Goal: Task Accomplishment & Management: Use online tool/utility

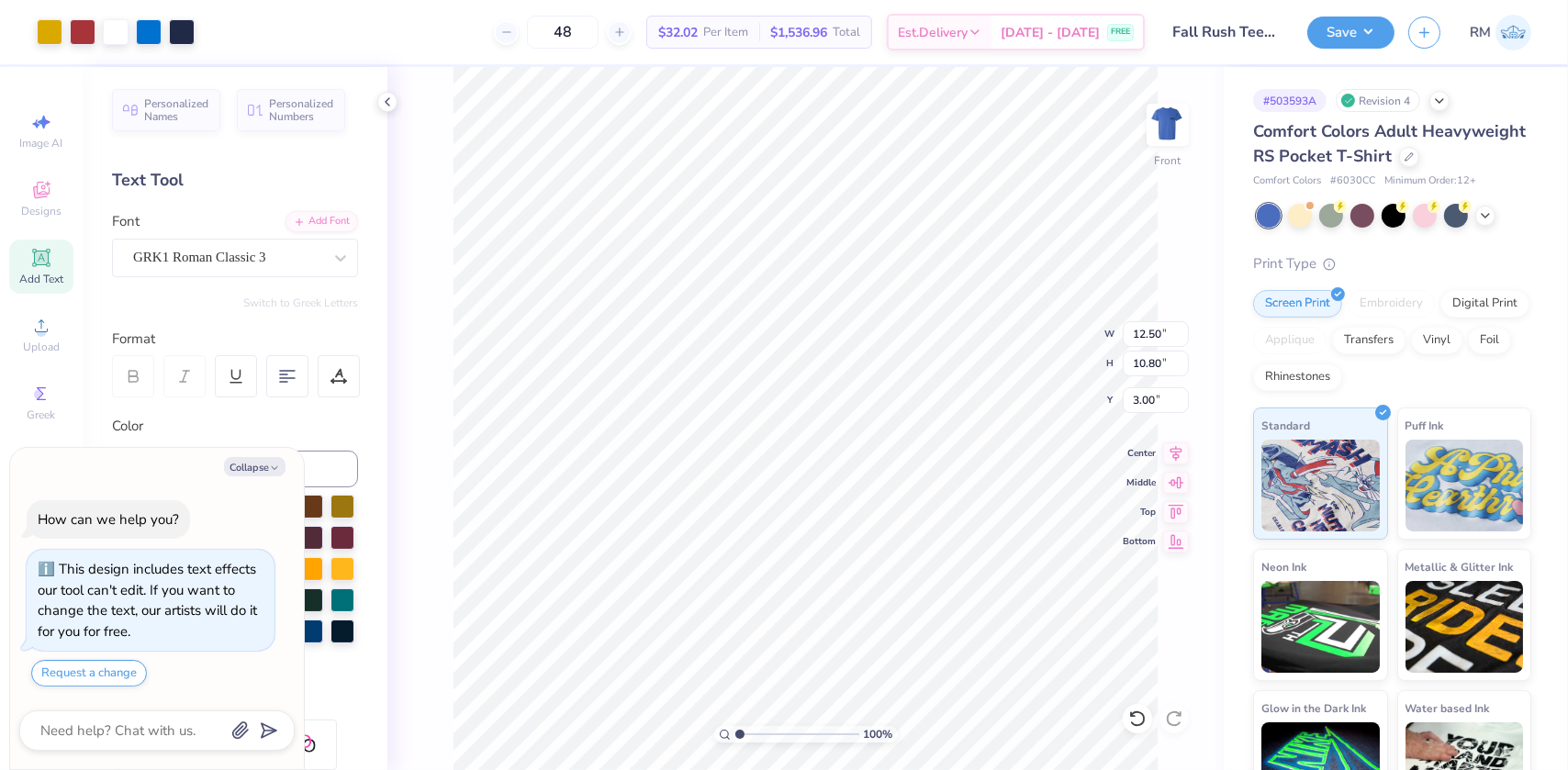
click at [1378, 29] on button "Save" at bounding box center [1350, 33] width 88 height 32
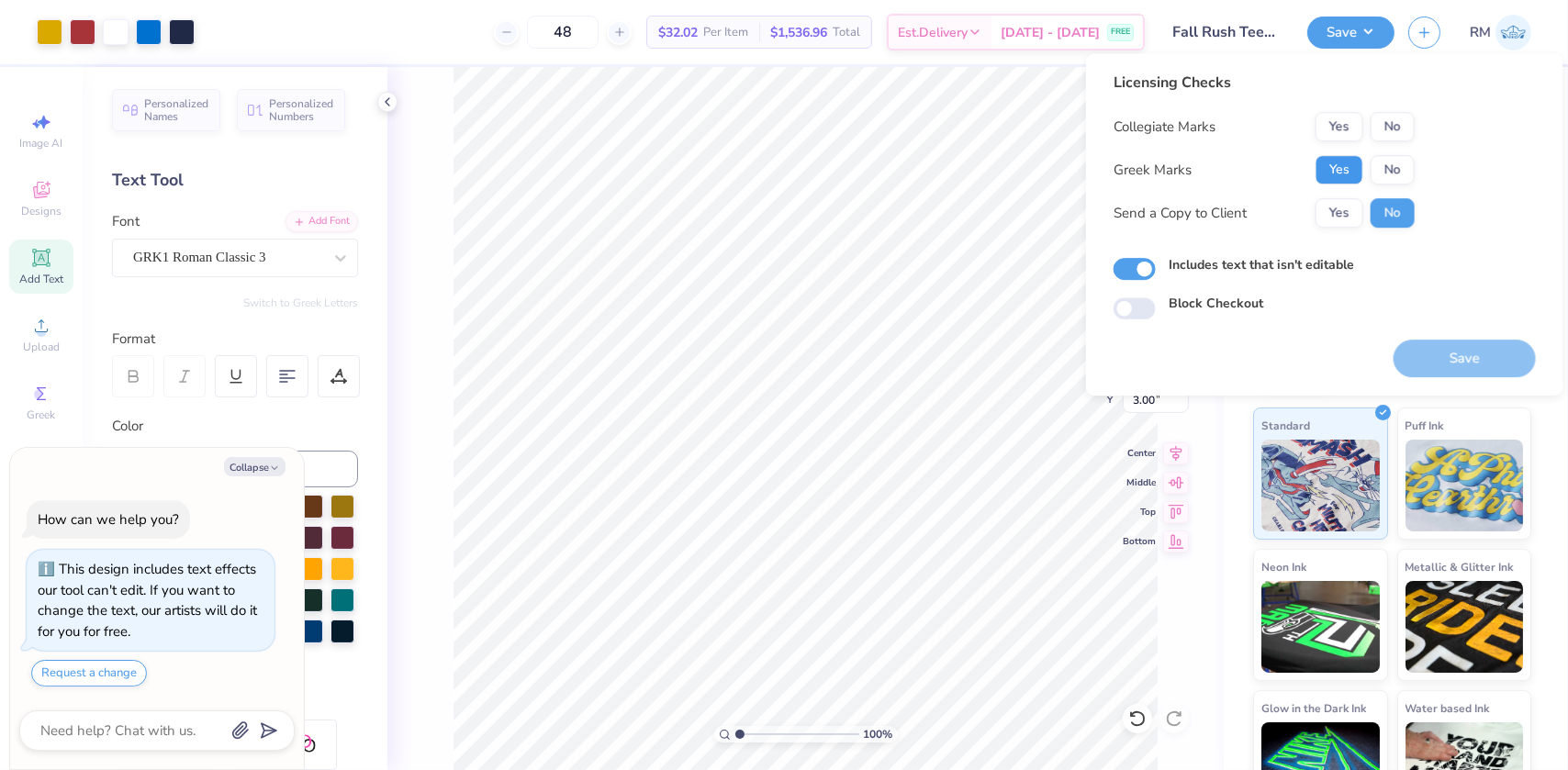
click at [1350, 162] on button "Yes" at bounding box center [1339, 169] width 48 height 29
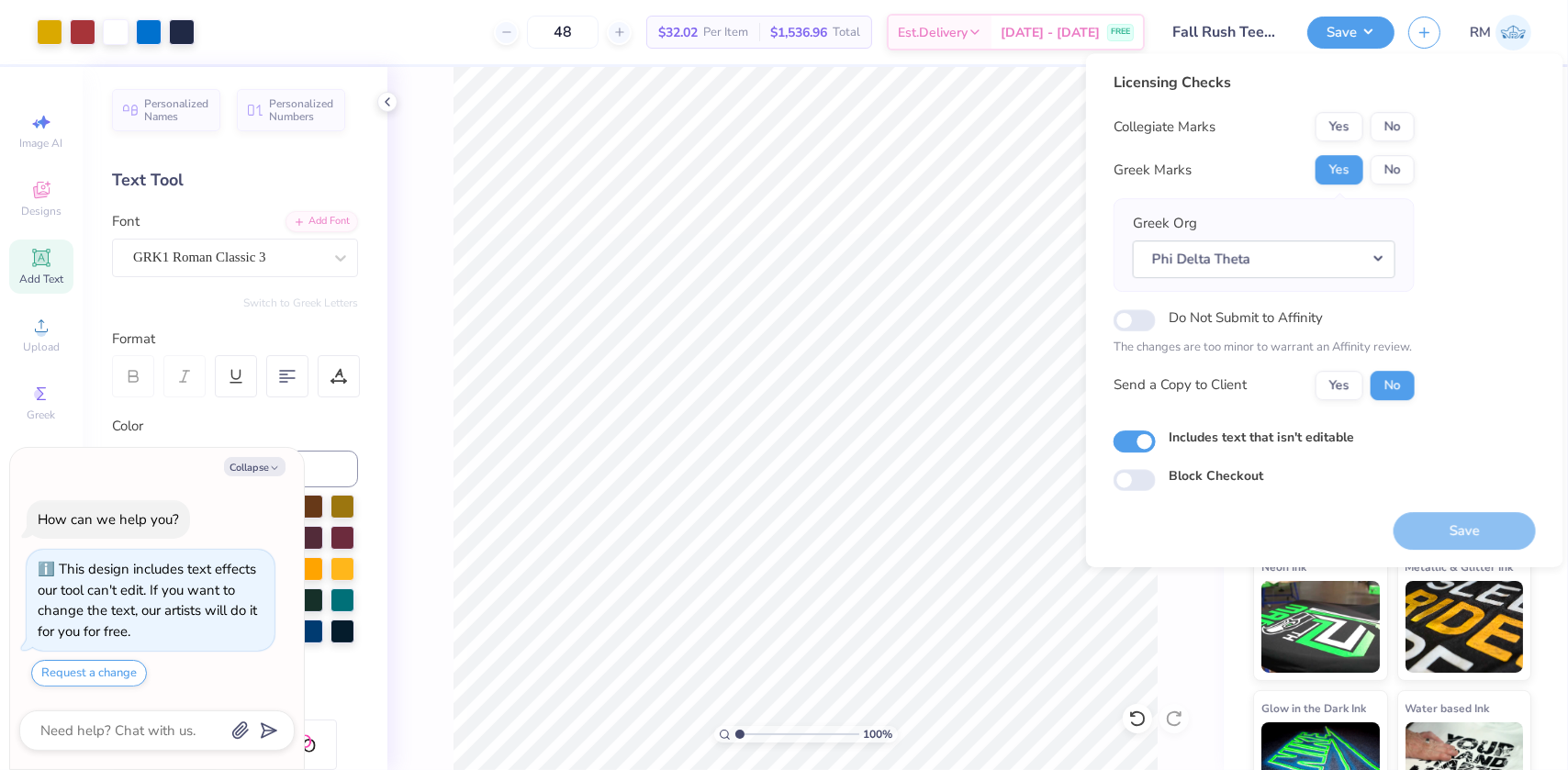
click at [1407, 109] on div "Licensing Checks Collegiate Marks Yes No Greek Marks Yes No Greek Org Phi Delta…" at bounding box center [1264, 243] width 301 height 343
click at [1398, 123] on button "No" at bounding box center [1392, 126] width 44 height 29
click at [1458, 523] on button "Save" at bounding box center [1464, 531] width 142 height 38
type textarea "x"
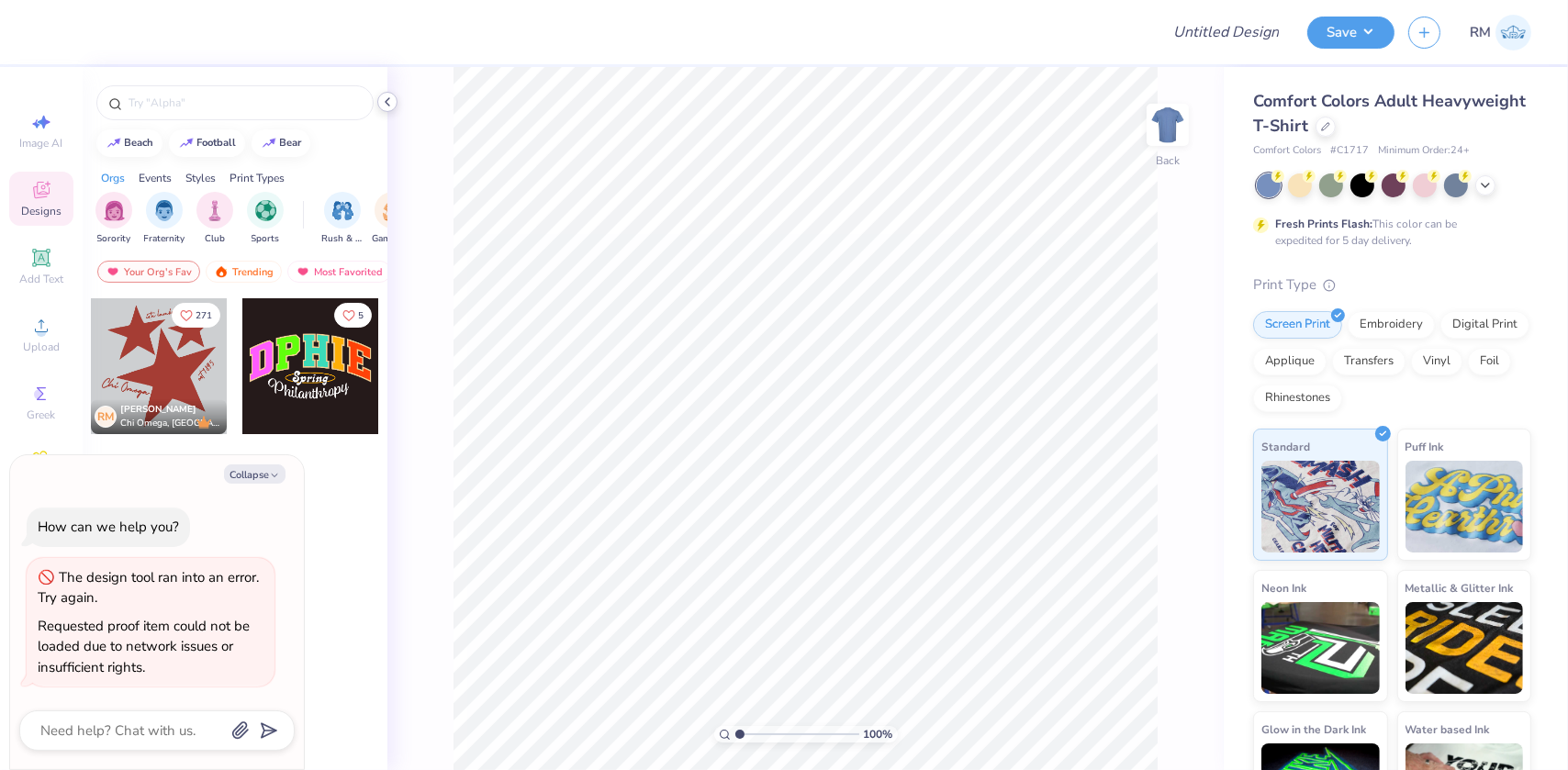
click at [384, 105] on icon at bounding box center [388, 102] width 15 height 15
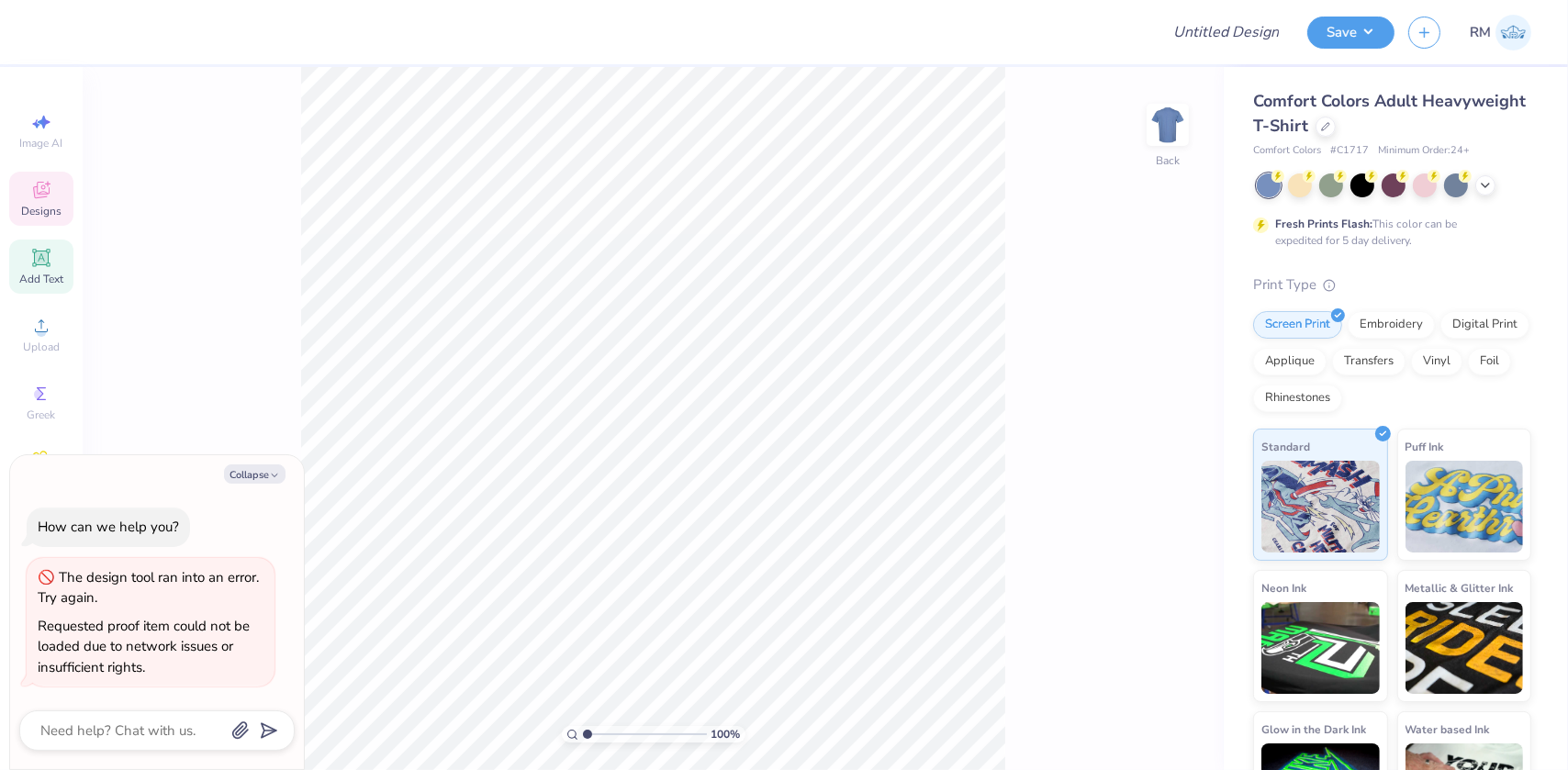
click at [45, 270] on div "Add Text" at bounding box center [41, 266] width 64 height 55
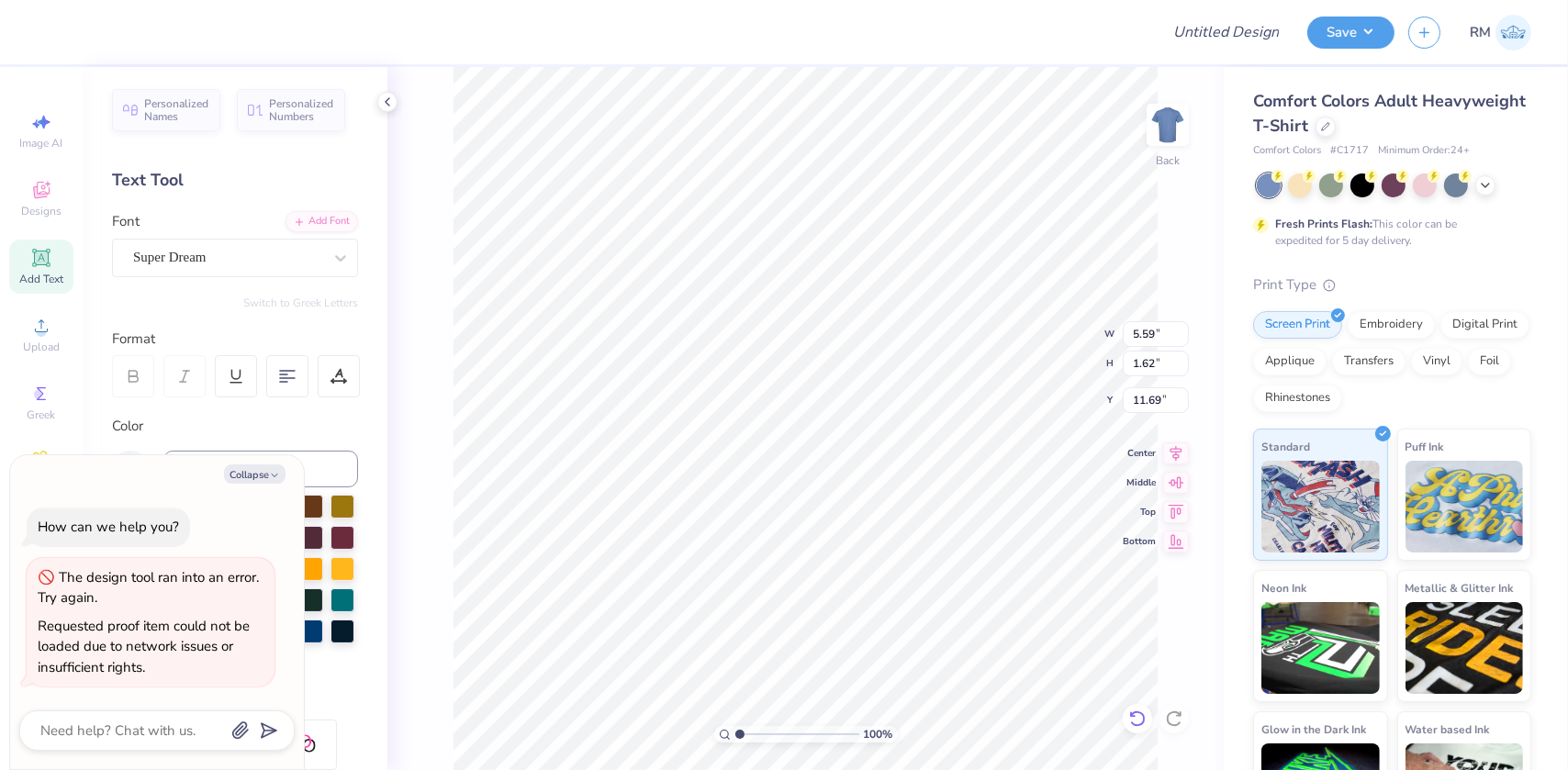
click at [1129, 717] on icon at bounding box center [1137, 717] width 18 height 18
click at [258, 473] on button "Collapse" at bounding box center [254, 473] width 61 height 19
type textarea "x"
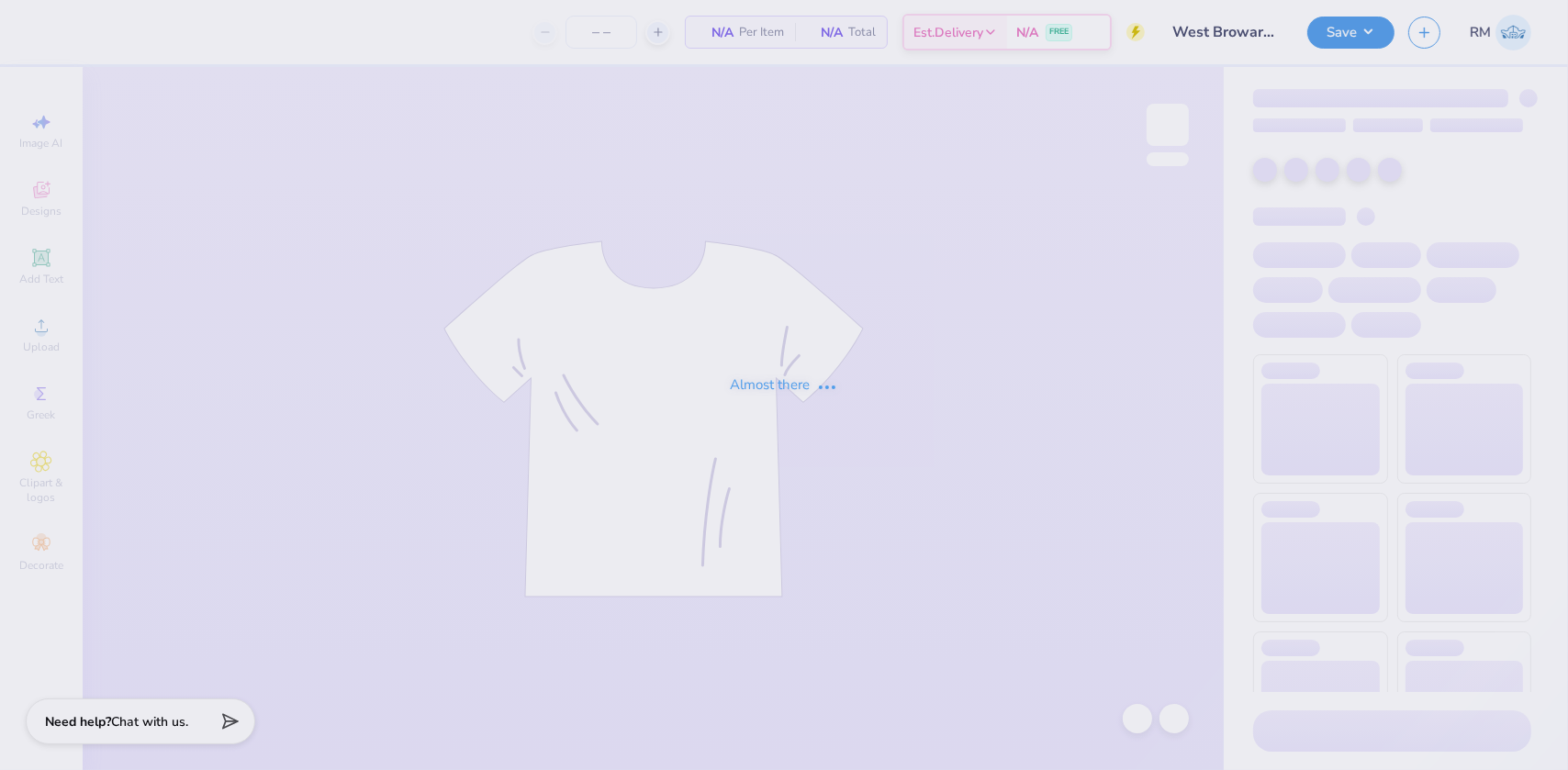
type input "28"
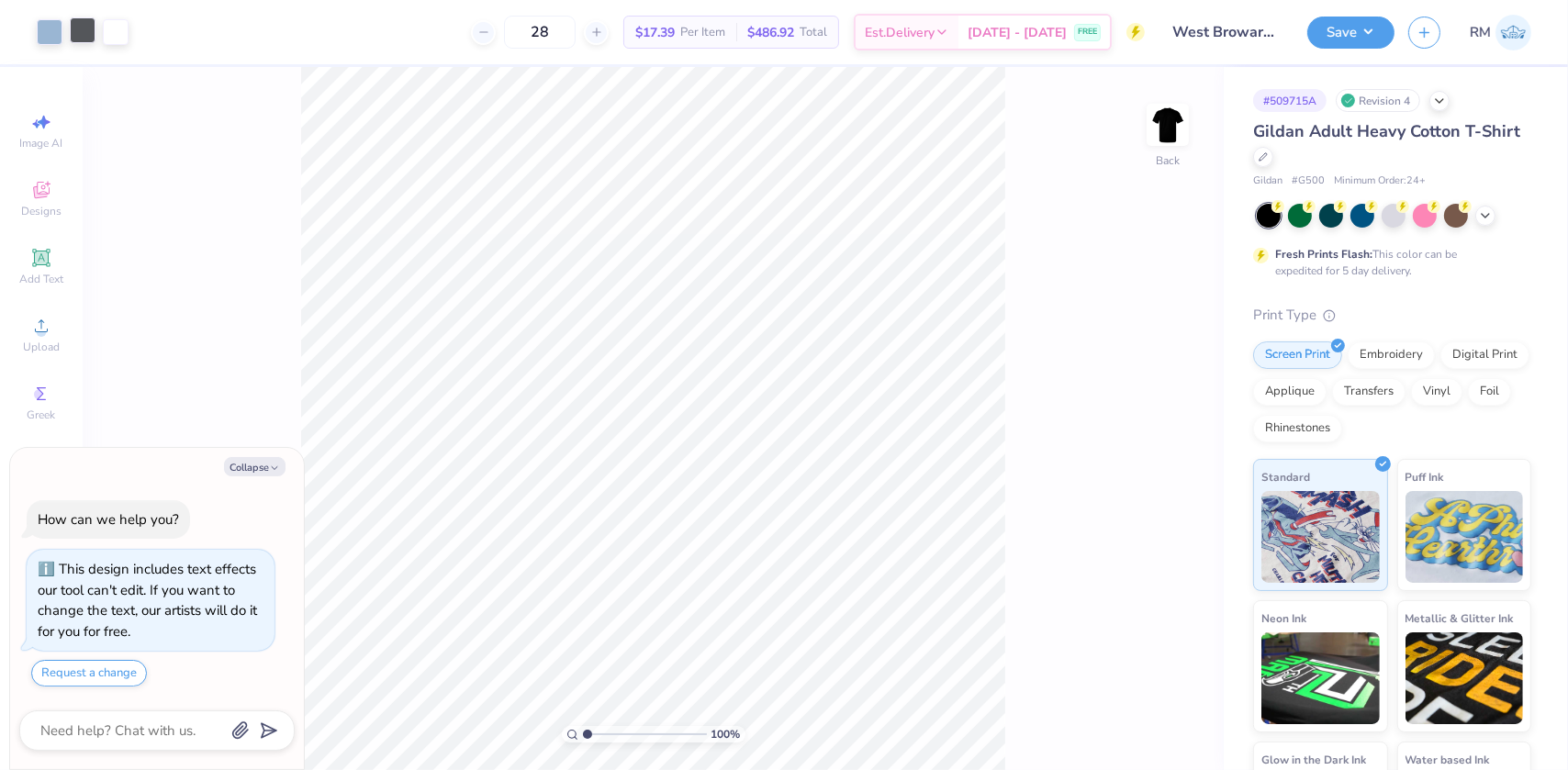
click at [89, 32] on div at bounding box center [82, 30] width 25 height 25
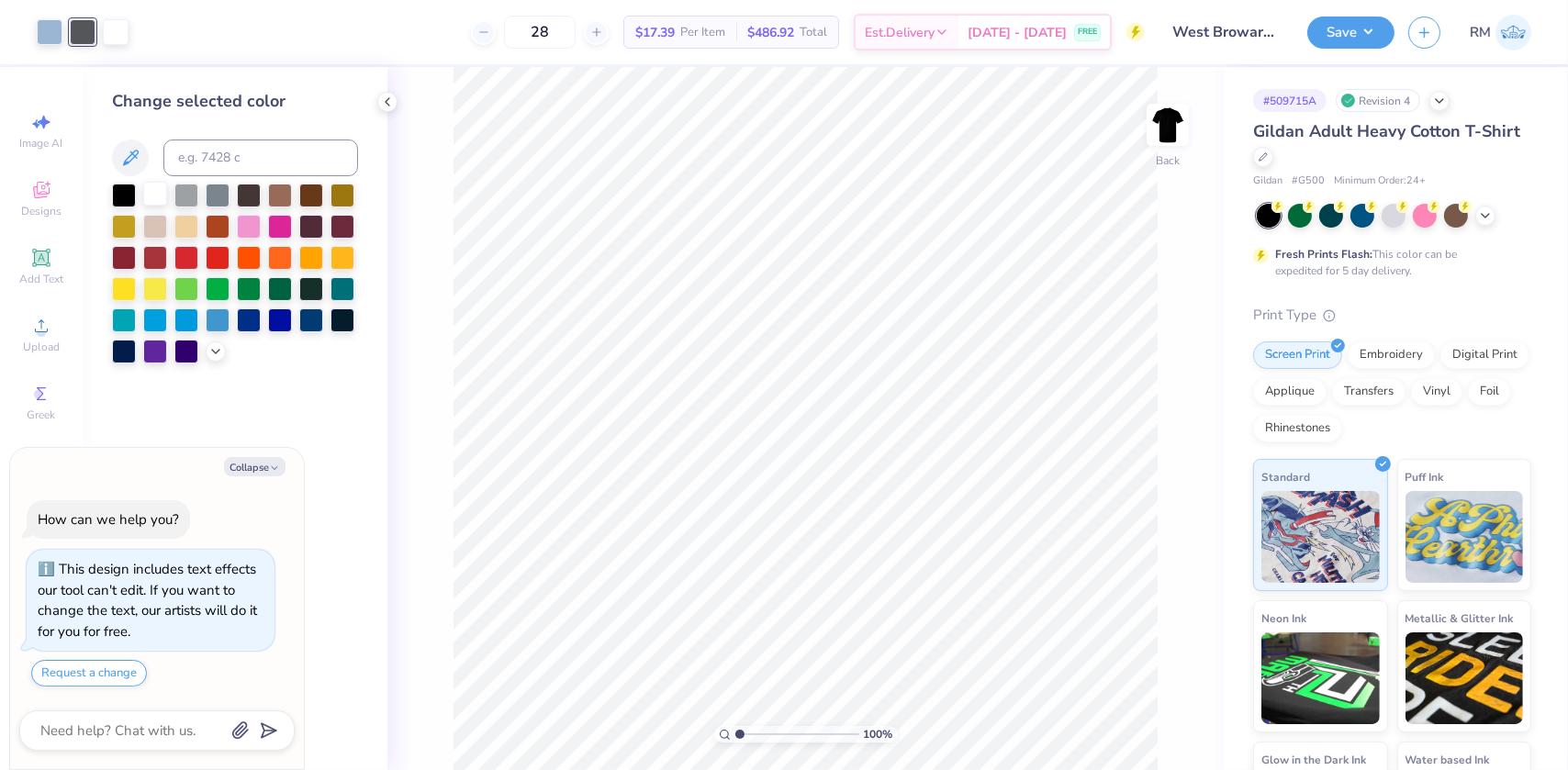
click at [149, 192] on div at bounding box center [154, 193] width 24 height 24
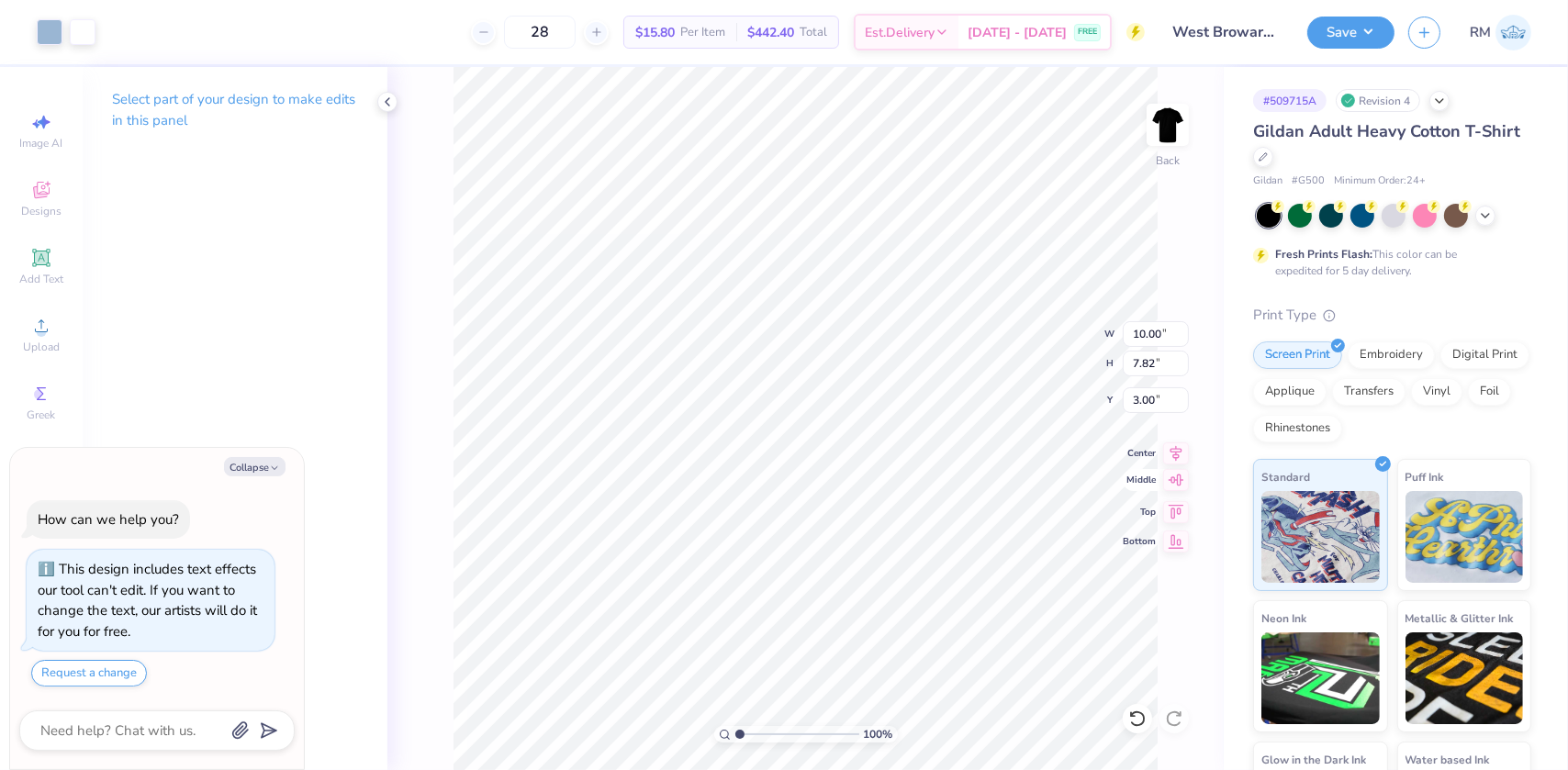
click at [1174, 477] on icon at bounding box center [1176, 479] width 16 height 12
type textarea "x"
type input "9.34"
click at [1179, 442] on icon at bounding box center [1175, 450] width 25 height 22
type textarea "x"
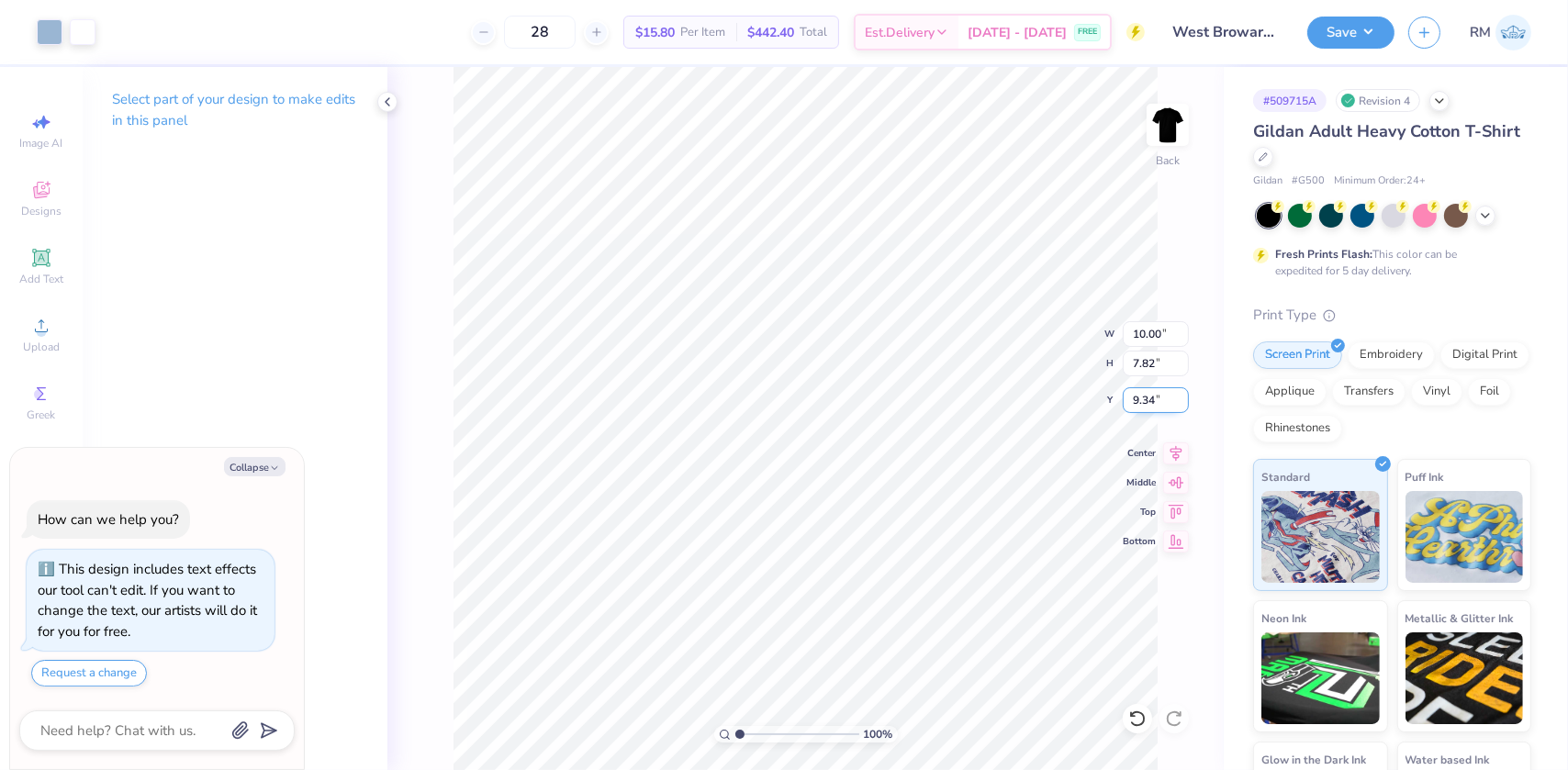
click at [1156, 398] on input "9.34" at bounding box center [1156, 399] width 66 height 25
type input "3"
type textarea "x"
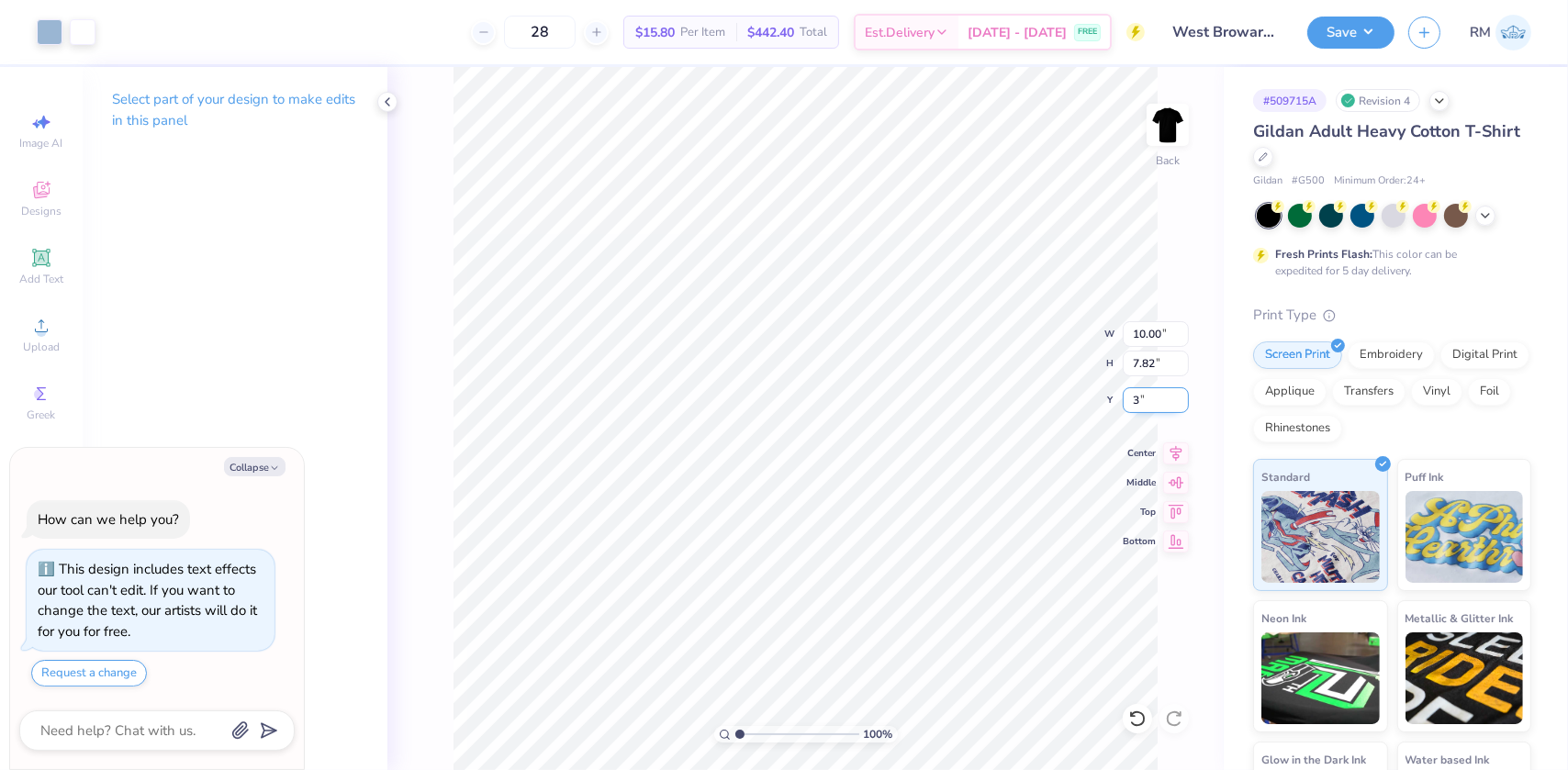
type input "3.00"
click at [1338, 22] on button "Save" at bounding box center [1350, 30] width 88 height 32
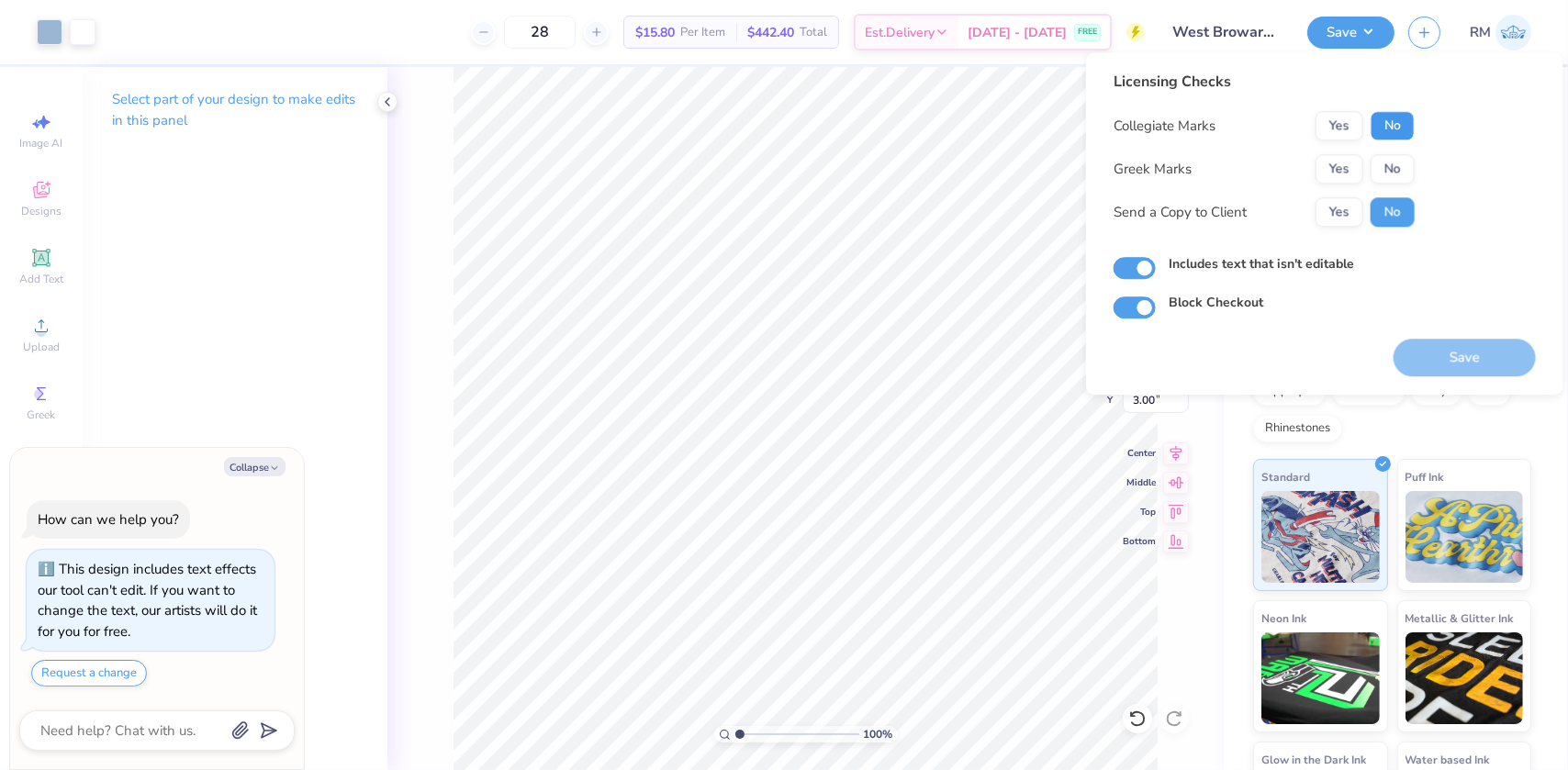
drag, startPoint x: 1401, startPoint y: 129, endPoint x: 1392, endPoint y: 146, distance: 19.2
click at [1399, 132] on button "No" at bounding box center [1392, 125] width 44 height 29
click at [1377, 166] on button "No" at bounding box center [1392, 168] width 44 height 29
click at [1436, 352] on button "Save" at bounding box center [1464, 358] width 142 height 38
type textarea "x"
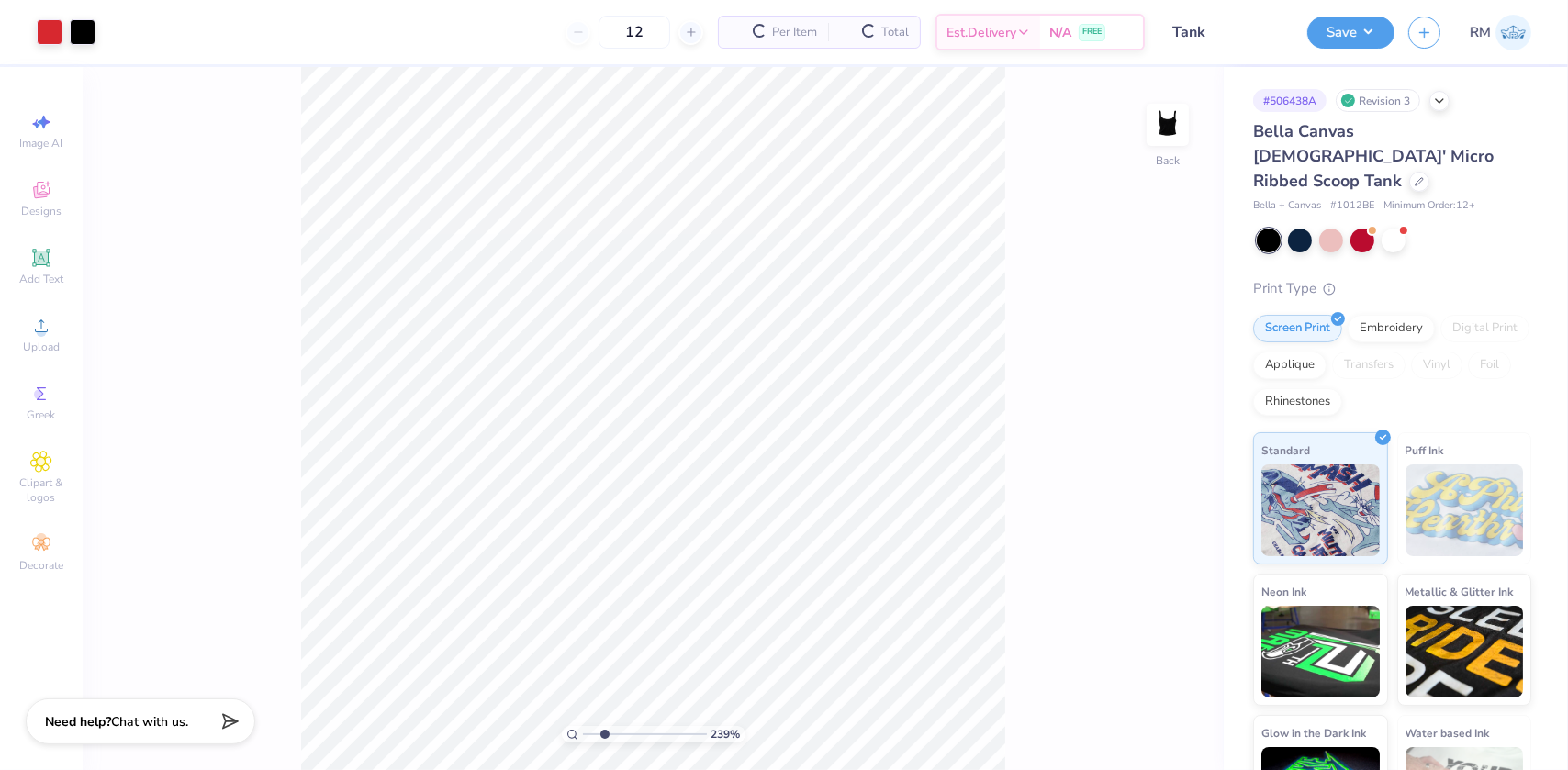
drag, startPoint x: 590, startPoint y: 733, endPoint x: 604, endPoint y: 733, distance: 14.0
type input "2.39"
click at [604, 733] on input "range" at bounding box center [645, 734] width 124 height 17
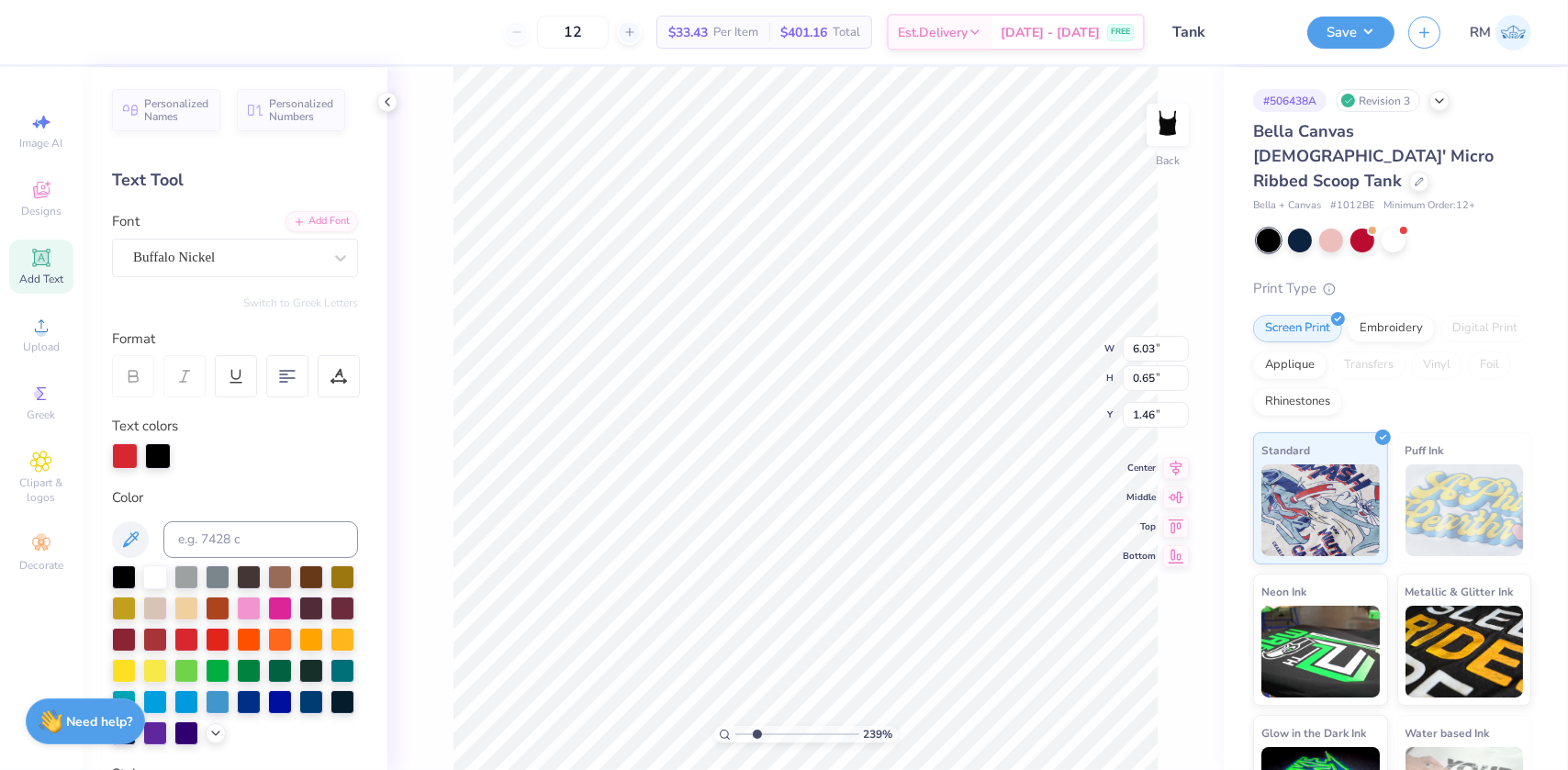
scroll to position [13, 2]
click at [234, 265] on div "Buffalo Nickel" at bounding box center [227, 257] width 193 height 28
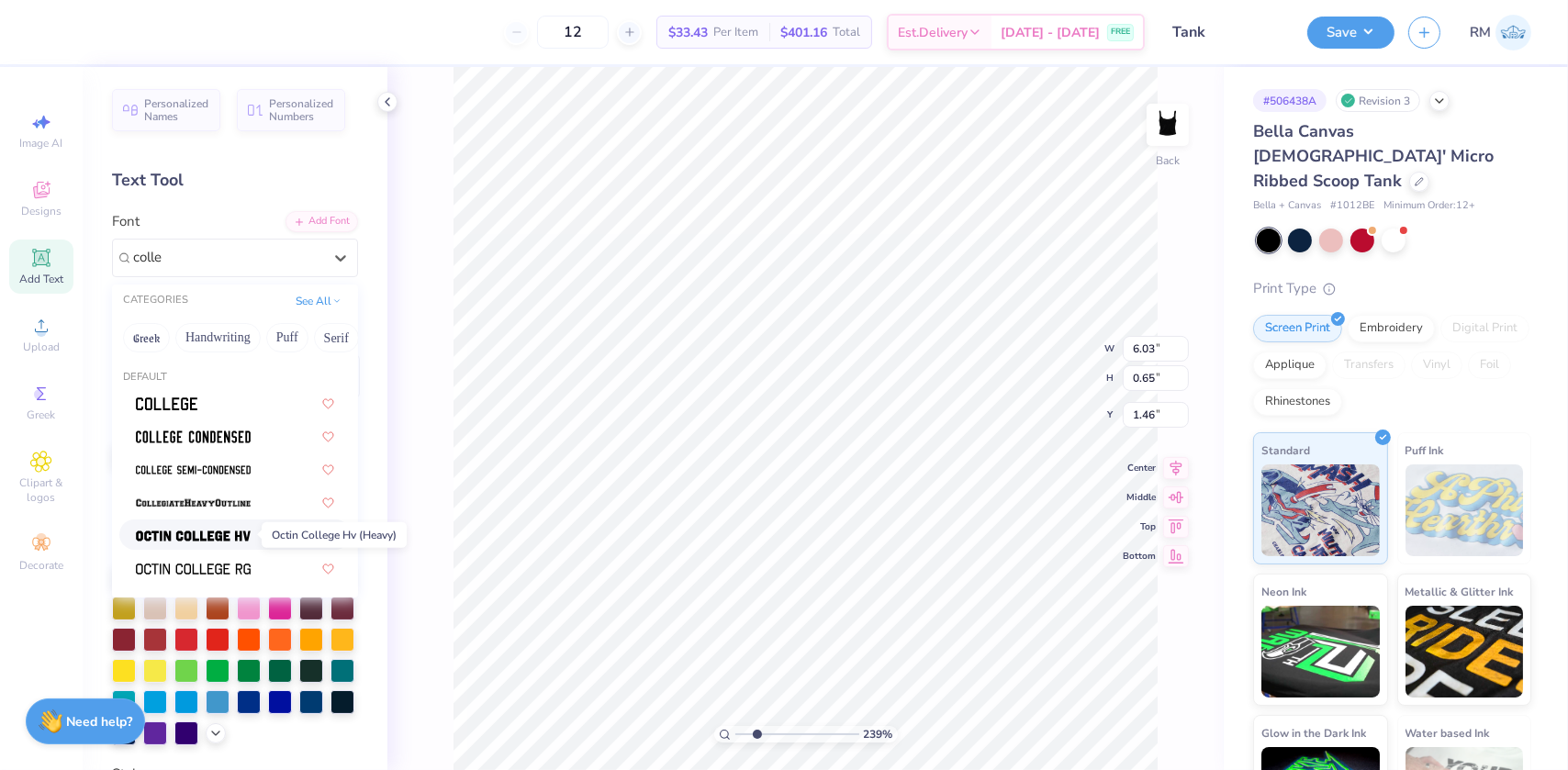
click at [219, 540] on img at bounding box center [193, 536] width 115 height 13
type input "colle"
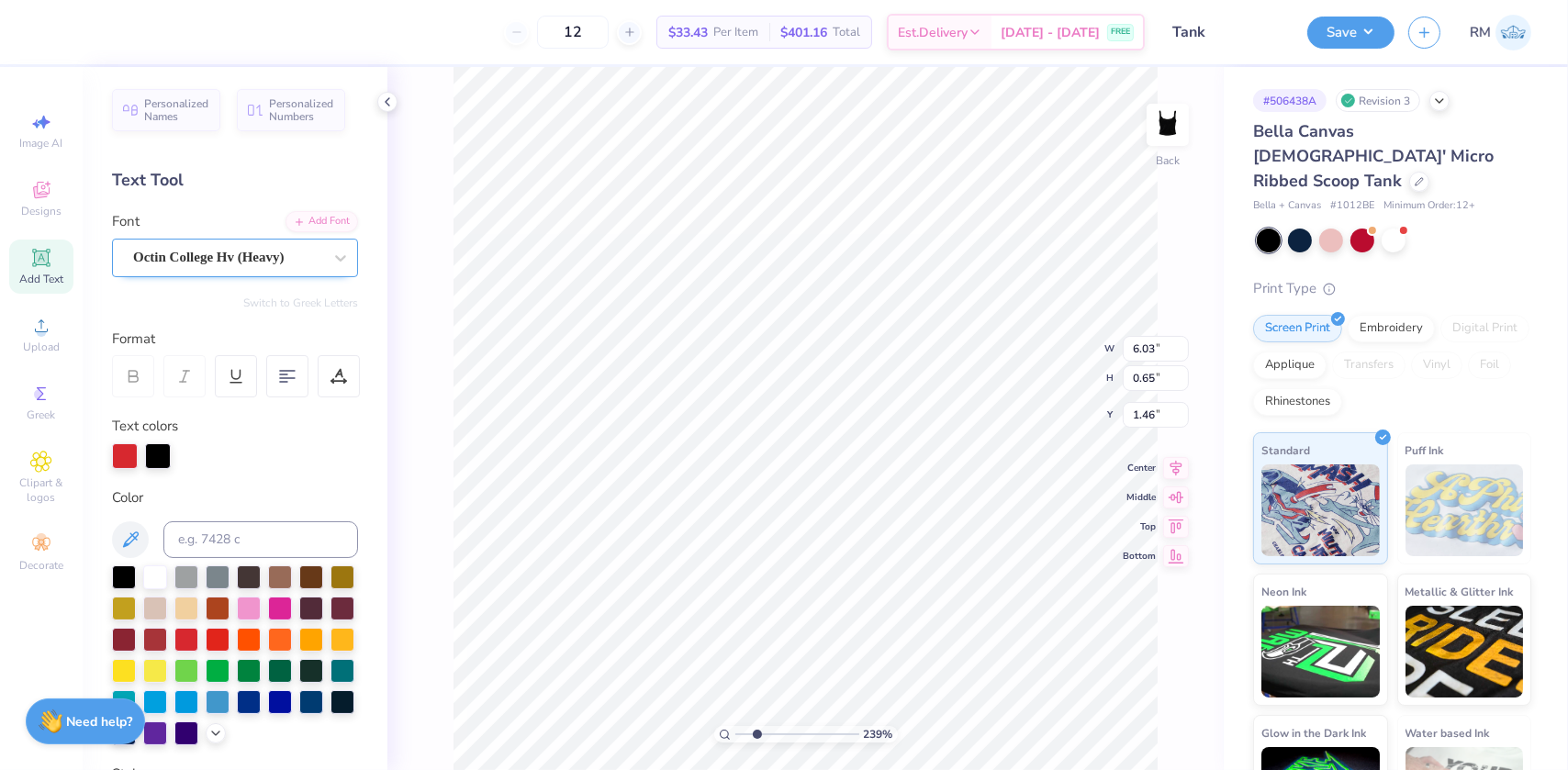
click at [213, 257] on div "Octin College Hv (Heavy)" at bounding box center [227, 257] width 193 height 28
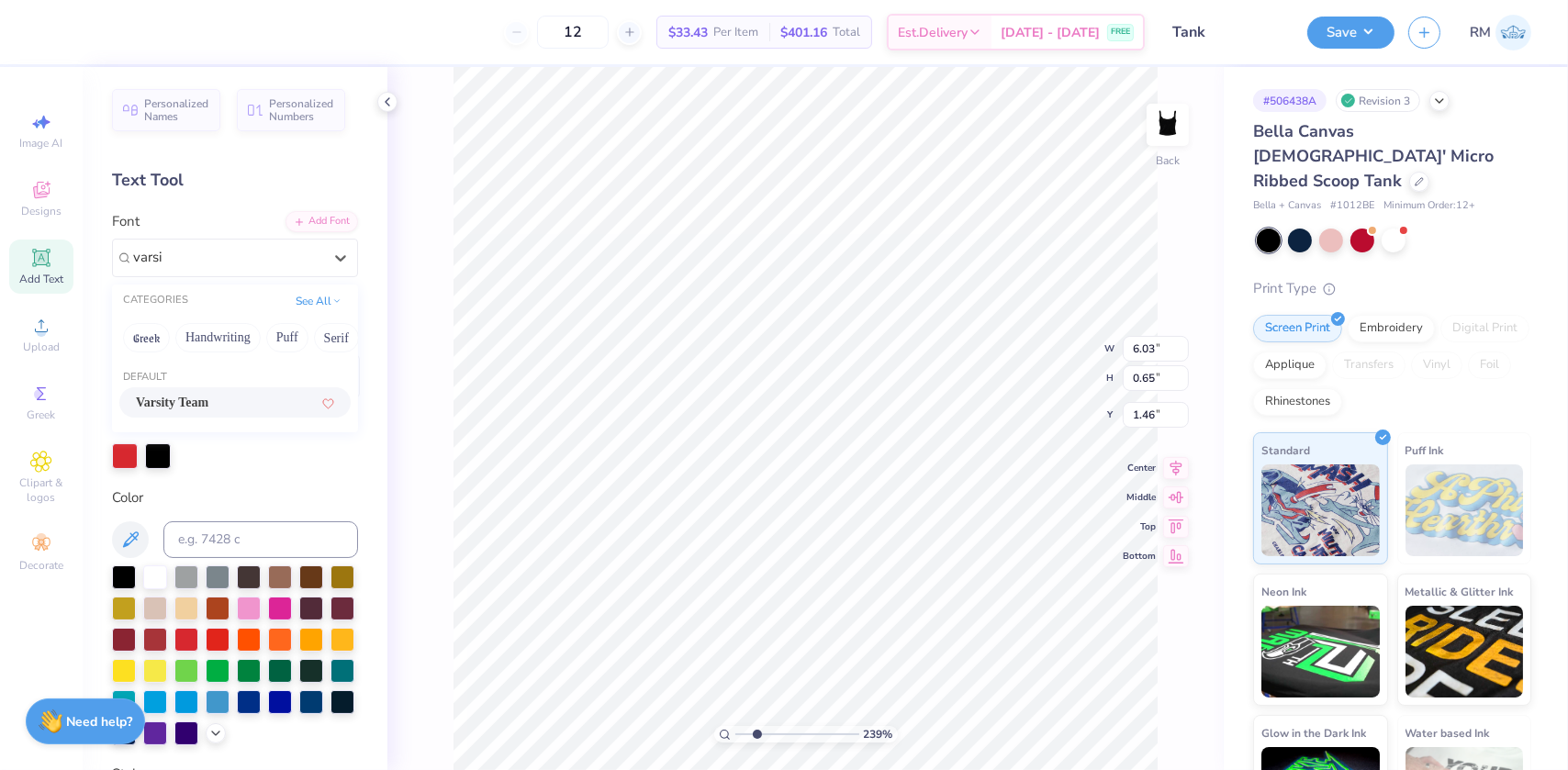
click at [199, 408] on span "Varsity Team" at bounding box center [171, 402] width 73 height 19
type input "varsi"
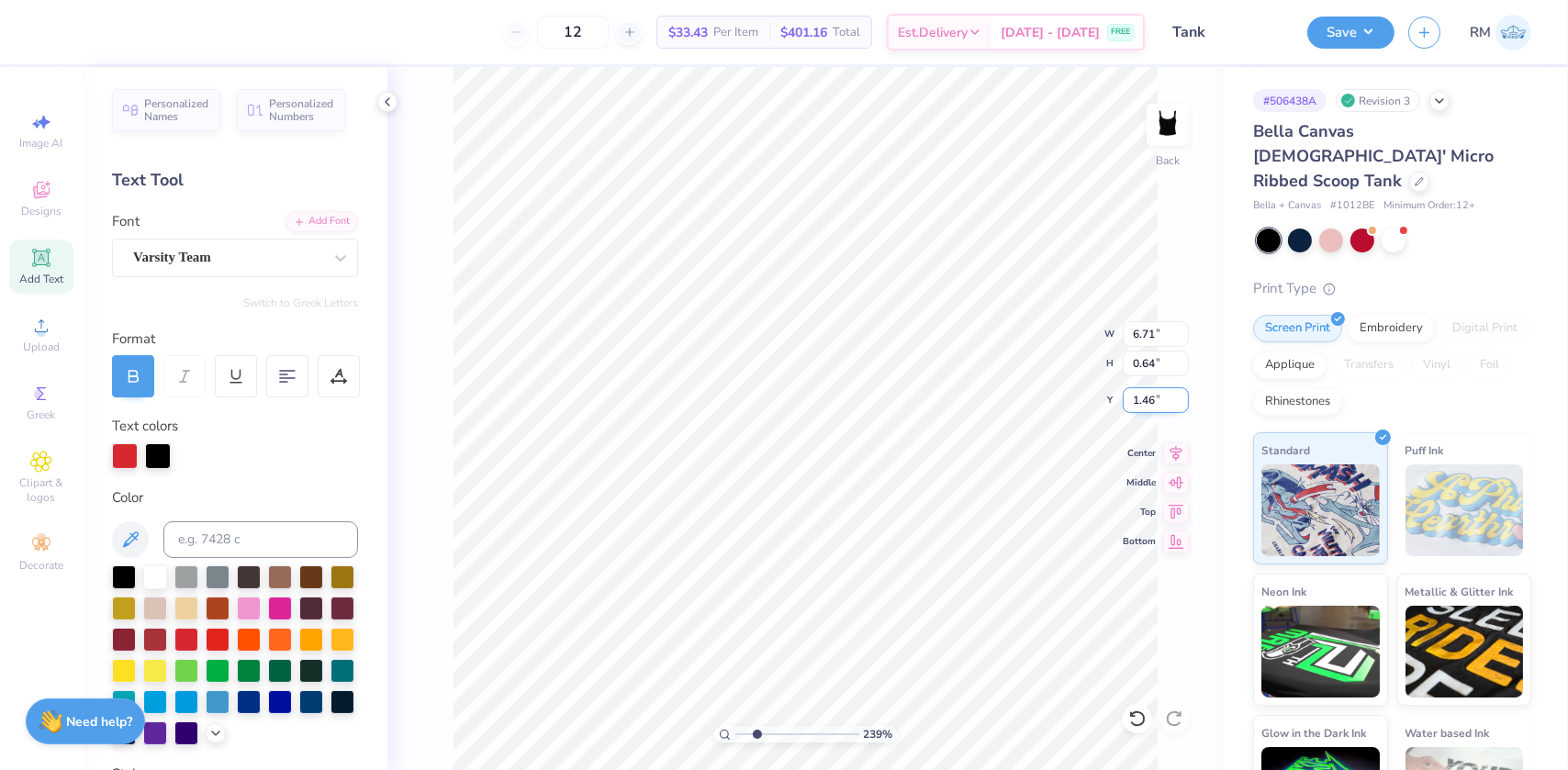
drag, startPoint x: 1142, startPoint y: 402, endPoint x: 1176, endPoint y: 400, distance: 34.1
click at [1176, 400] on input "1.46" at bounding box center [1156, 399] width 66 height 25
type input "1.50"
paste input "number"
type input "1.50"
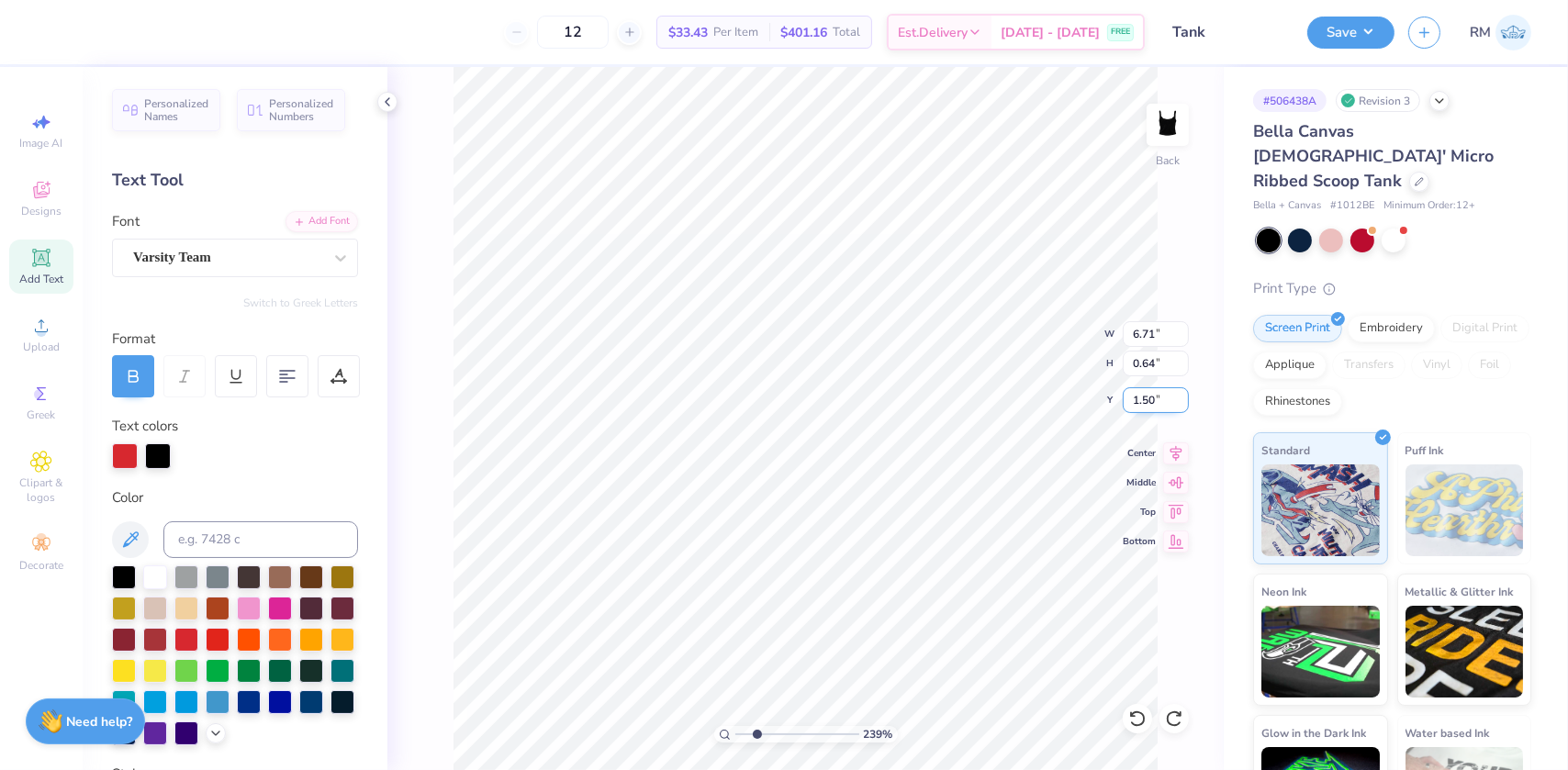
type input "1"
click at [973, 417] on li "Duplicate" at bounding box center [968, 426] width 144 height 36
type input "2.50"
drag, startPoint x: 744, startPoint y: 734, endPoint x: 759, endPoint y: 727, distance: 16.6
type input "2.28"
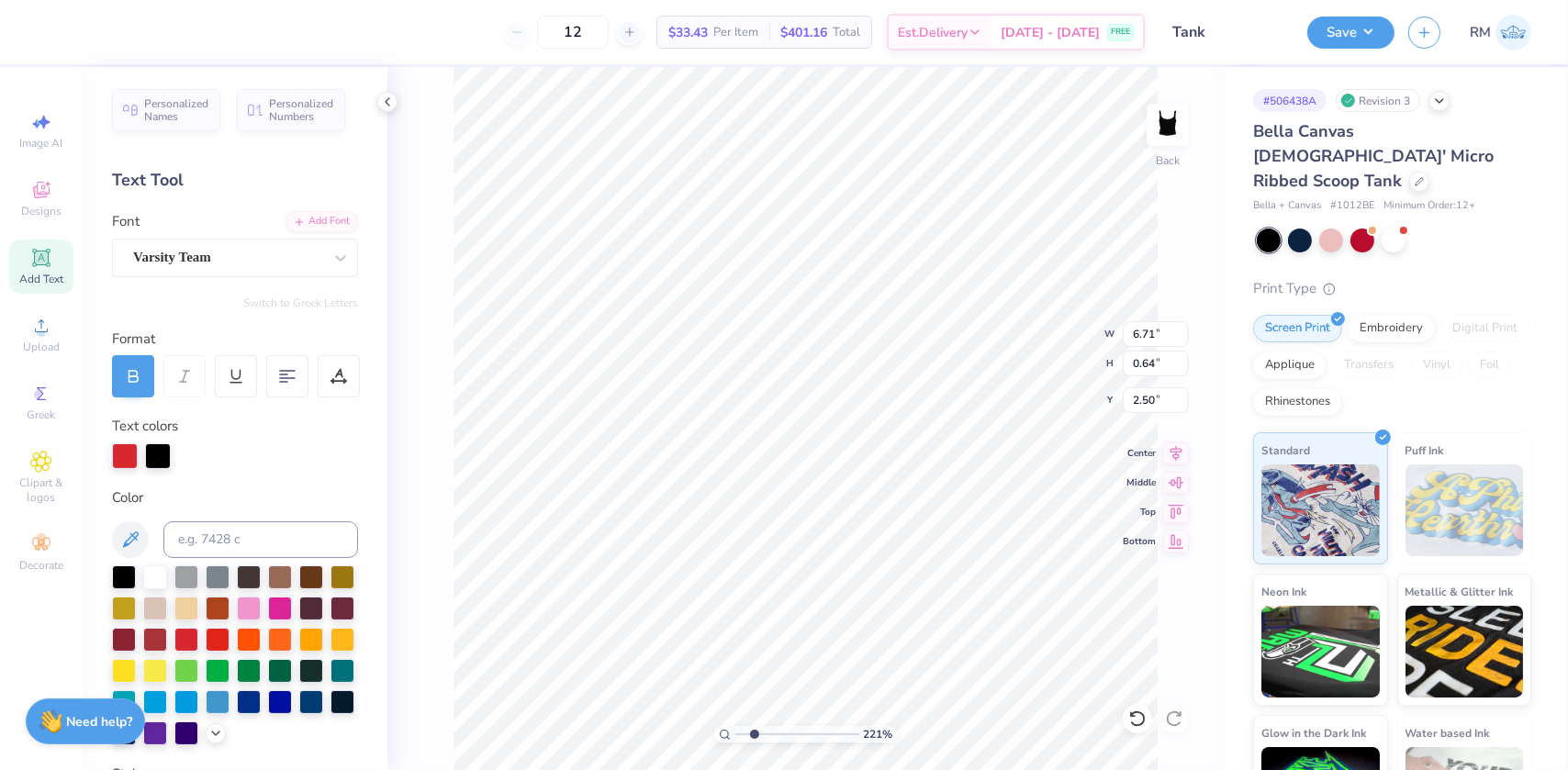
click at [754, 735] on input "range" at bounding box center [798, 734] width 124 height 17
paste textarea "Cross Country Team"
type textarea "Lake TraCross Country Teamvis XC"
paste textarea "Cross Country Team"
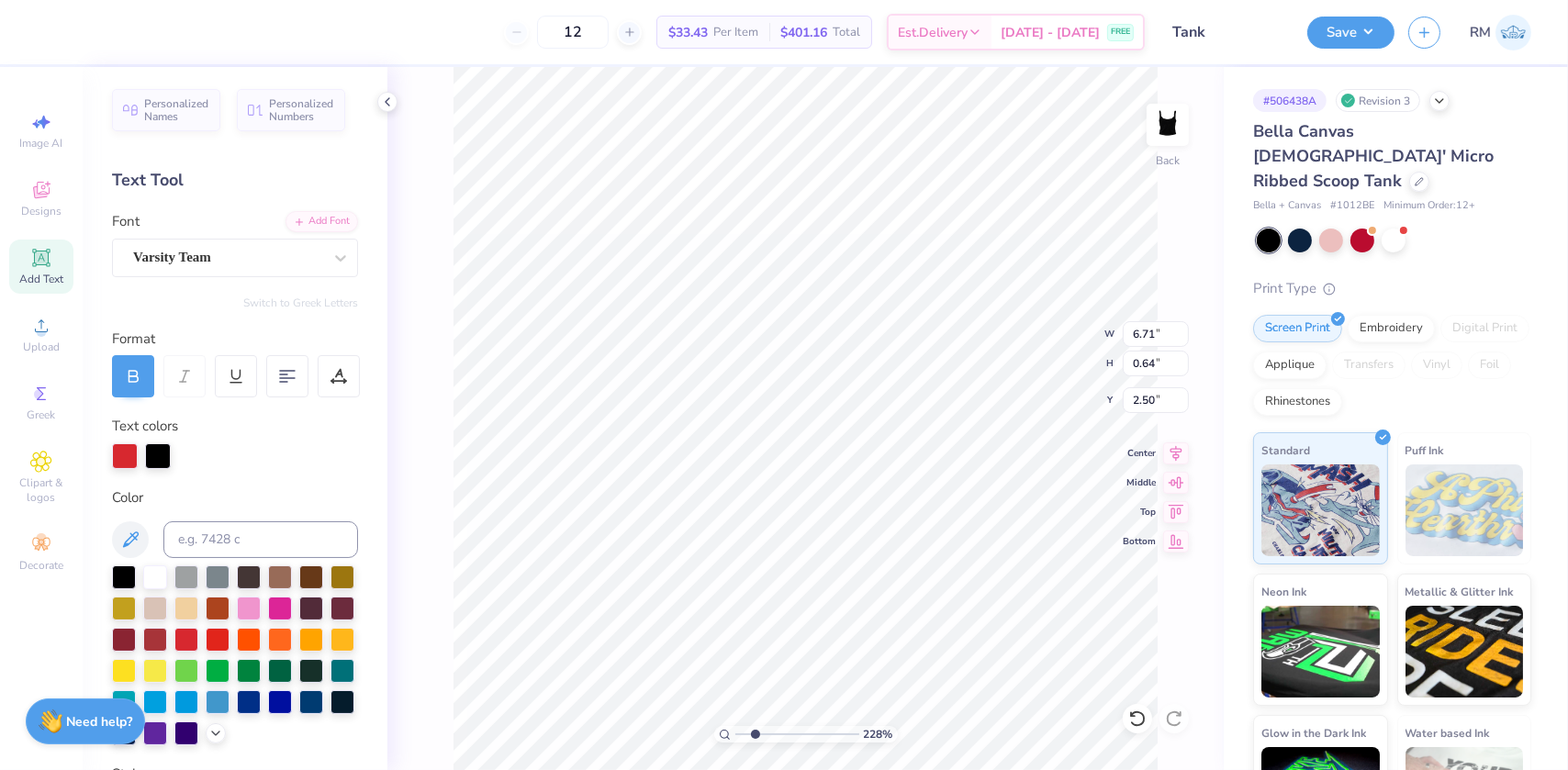
scroll to position [13, 8]
type textarea "Cross Country Team"
drag, startPoint x: 758, startPoint y: 738, endPoint x: 749, endPoint y: 736, distance: 9.2
click at [749, 736] on input "range" at bounding box center [798, 734] width 124 height 17
drag, startPoint x: 751, startPoint y: 727, endPoint x: 739, endPoint y: 736, distance: 15.0
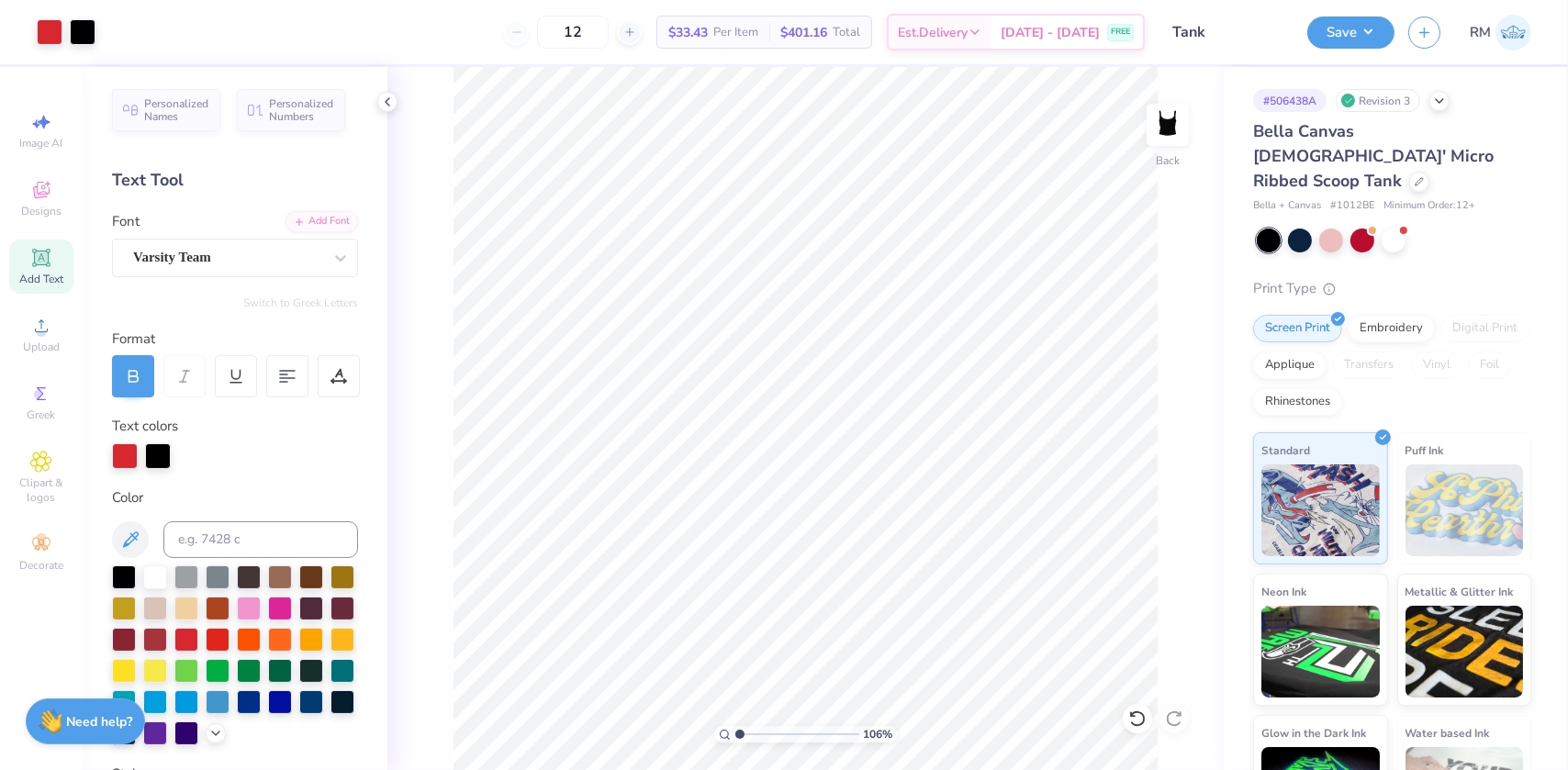
click at [739, 736] on input "range" at bounding box center [798, 734] width 124 height 17
click at [125, 451] on div at bounding box center [124, 454] width 25 height 25
click at [158, 581] on div at bounding box center [154, 574] width 24 height 24
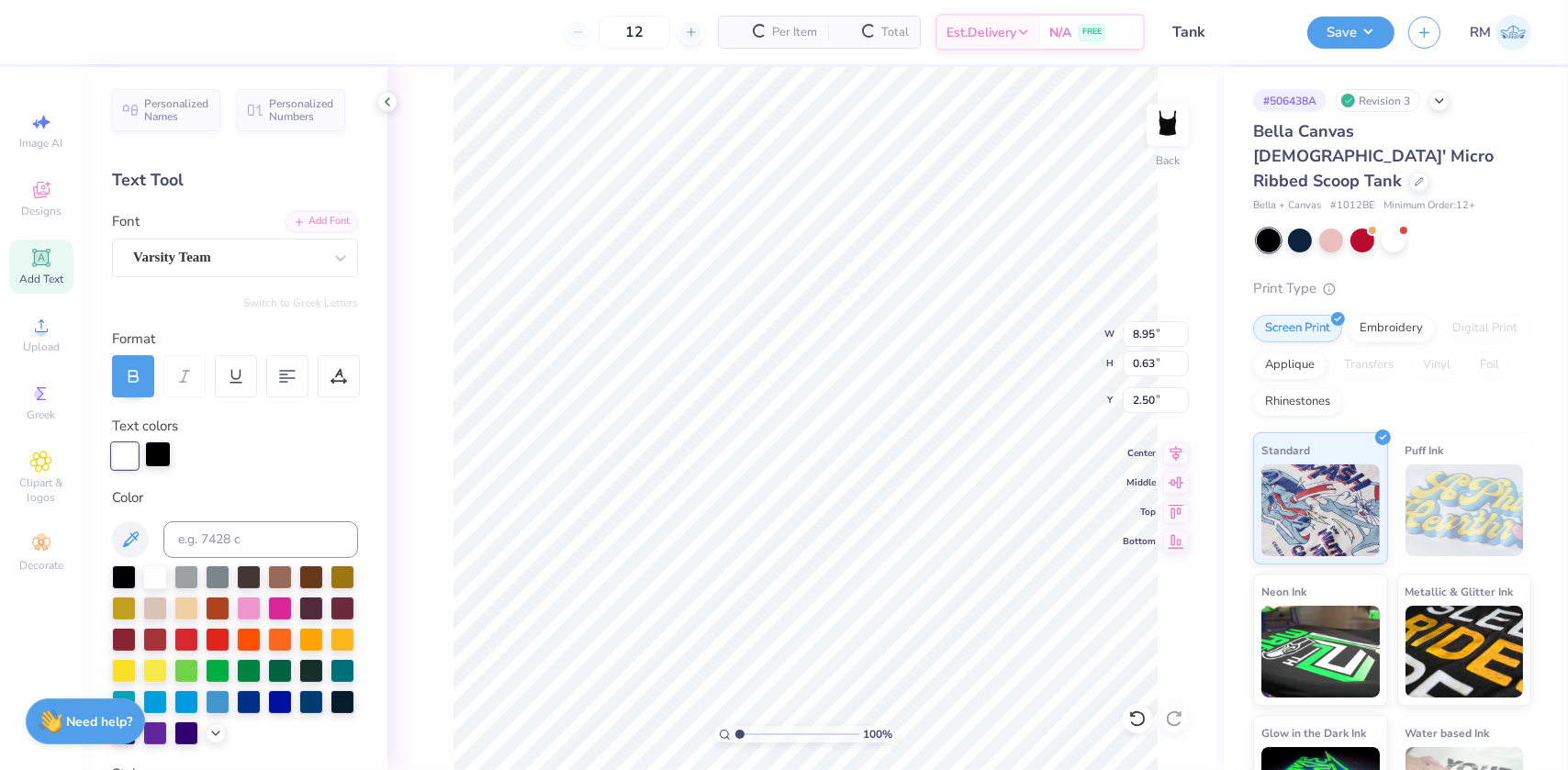
click at [156, 449] on div at bounding box center [157, 454] width 25 height 25
click at [156, 578] on div at bounding box center [154, 574] width 24 height 24
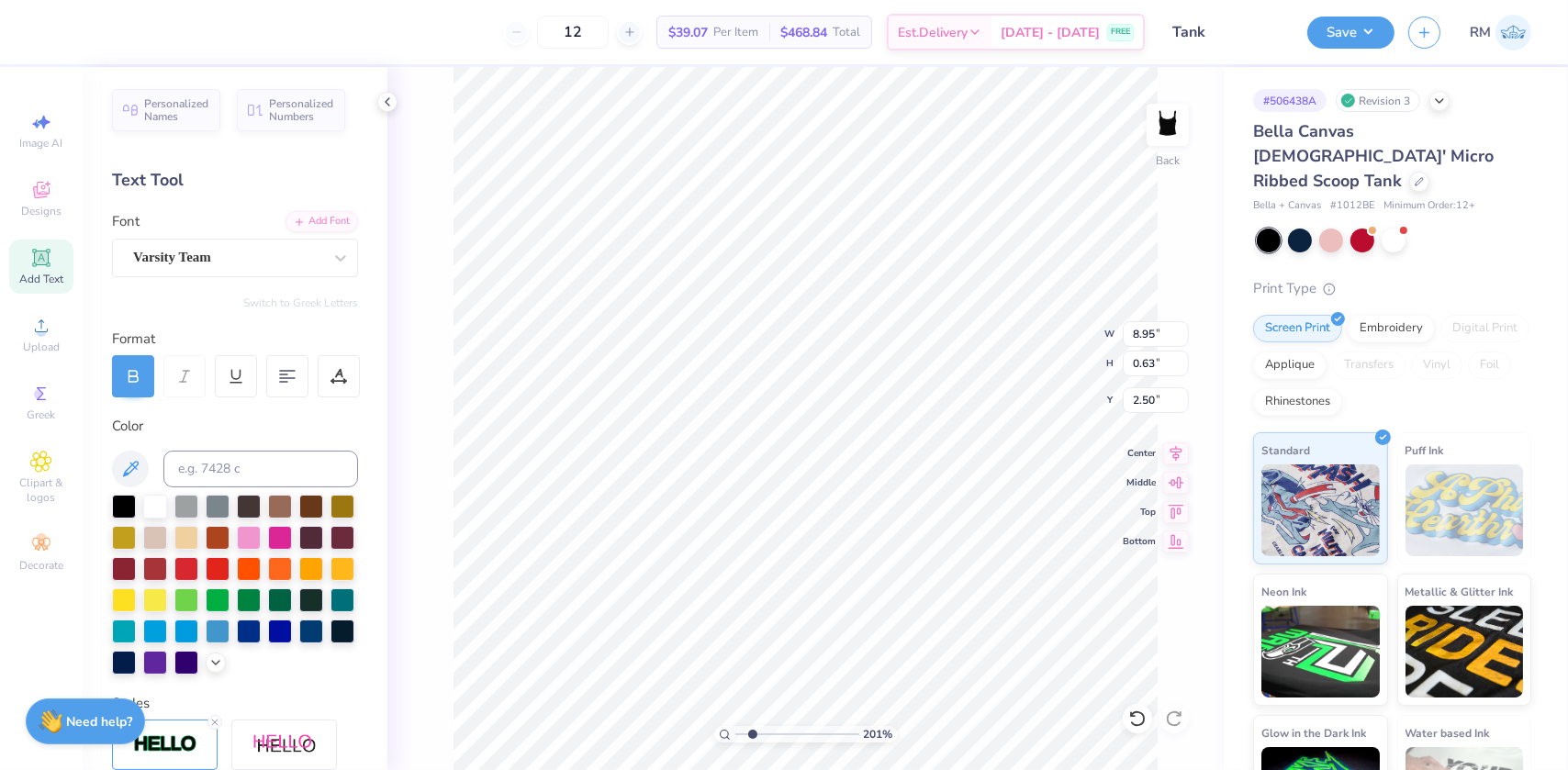
drag, startPoint x: 738, startPoint y: 734, endPoint x: 752, endPoint y: 752, distance: 22.8
click at [752, 743] on input "range" at bounding box center [798, 734] width 124 height 17
click at [199, 569] on div at bounding box center [186, 567] width 24 height 24
click at [1137, 714] on icon at bounding box center [1137, 717] width 18 height 18
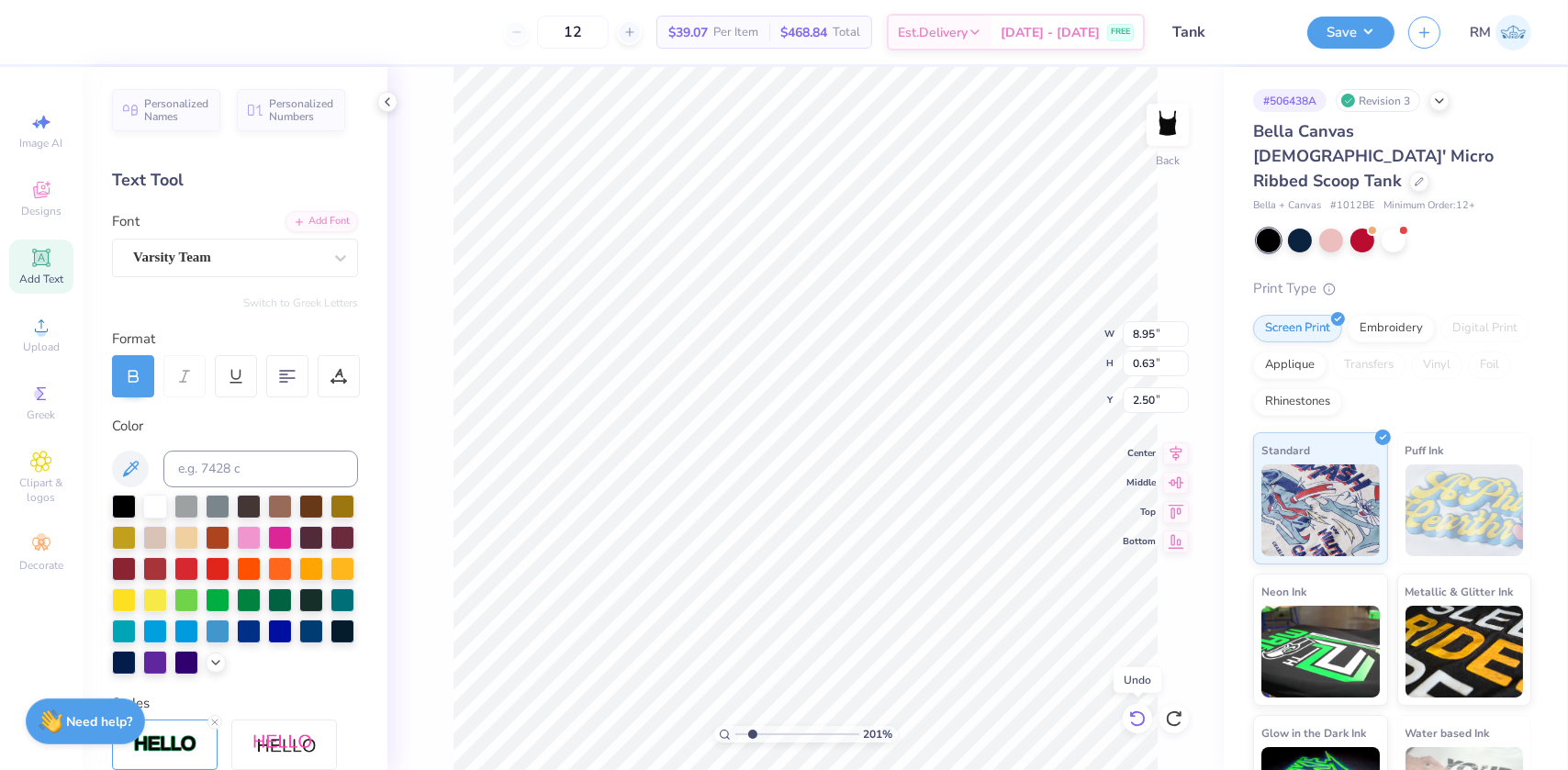
click at [1137, 714] on icon at bounding box center [1137, 717] width 18 height 18
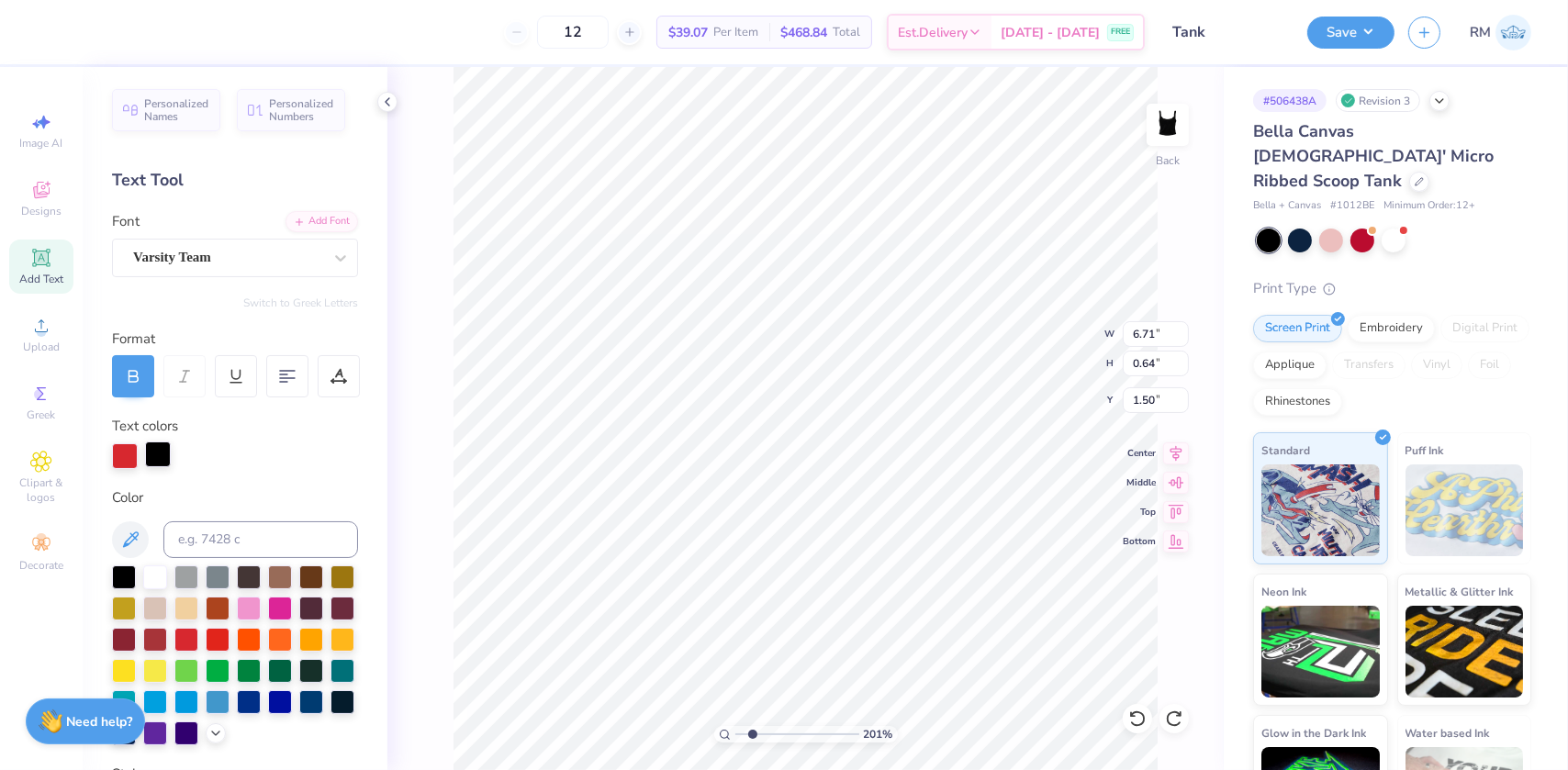
click at [148, 455] on div at bounding box center [157, 454] width 25 height 25
click at [155, 581] on div at bounding box center [154, 574] width 24 height 24
click at [117, 447] on div at bounding box center [124, 454] width 25 height 25
click at [123, 565] on div at bounding box center [123, 574] width 24 height 24
click at [154, 453] on div at bounding box center [157, 454] width 25 height 25
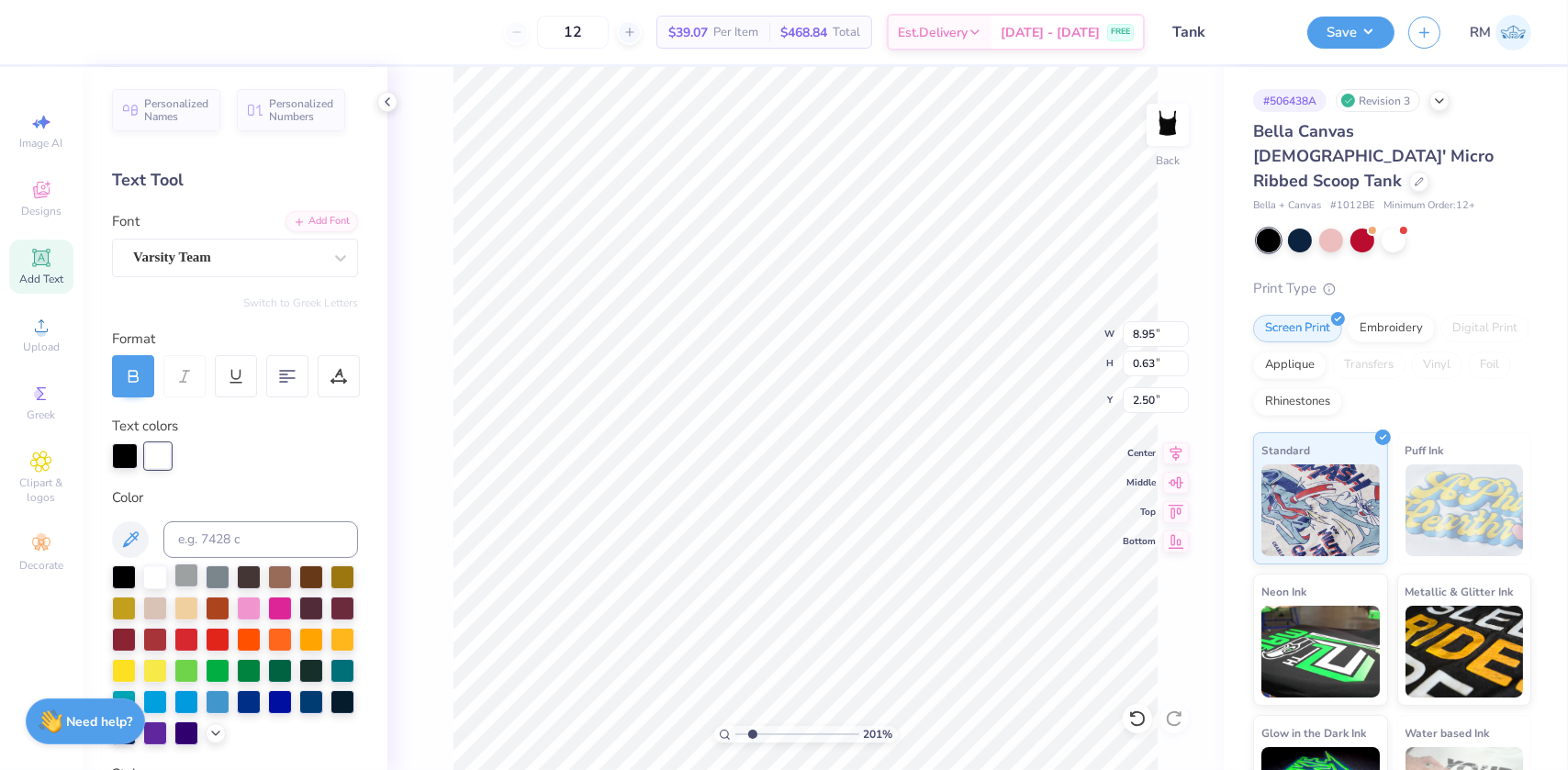
click at [192, 582] on div at bounding box center [186, 574] width 24 height 24
click at [125, 455] on div at bounding box center [124, 454] width 25 height 25
click at [151, 574] on div at bounding box center [154, 574] width 24 height 24
click at [163, 458] on div at bounding box center [157, 454] width 25 height 25
click at [128, 537] on icon at bounding box center [131, 538] width 16 height 16
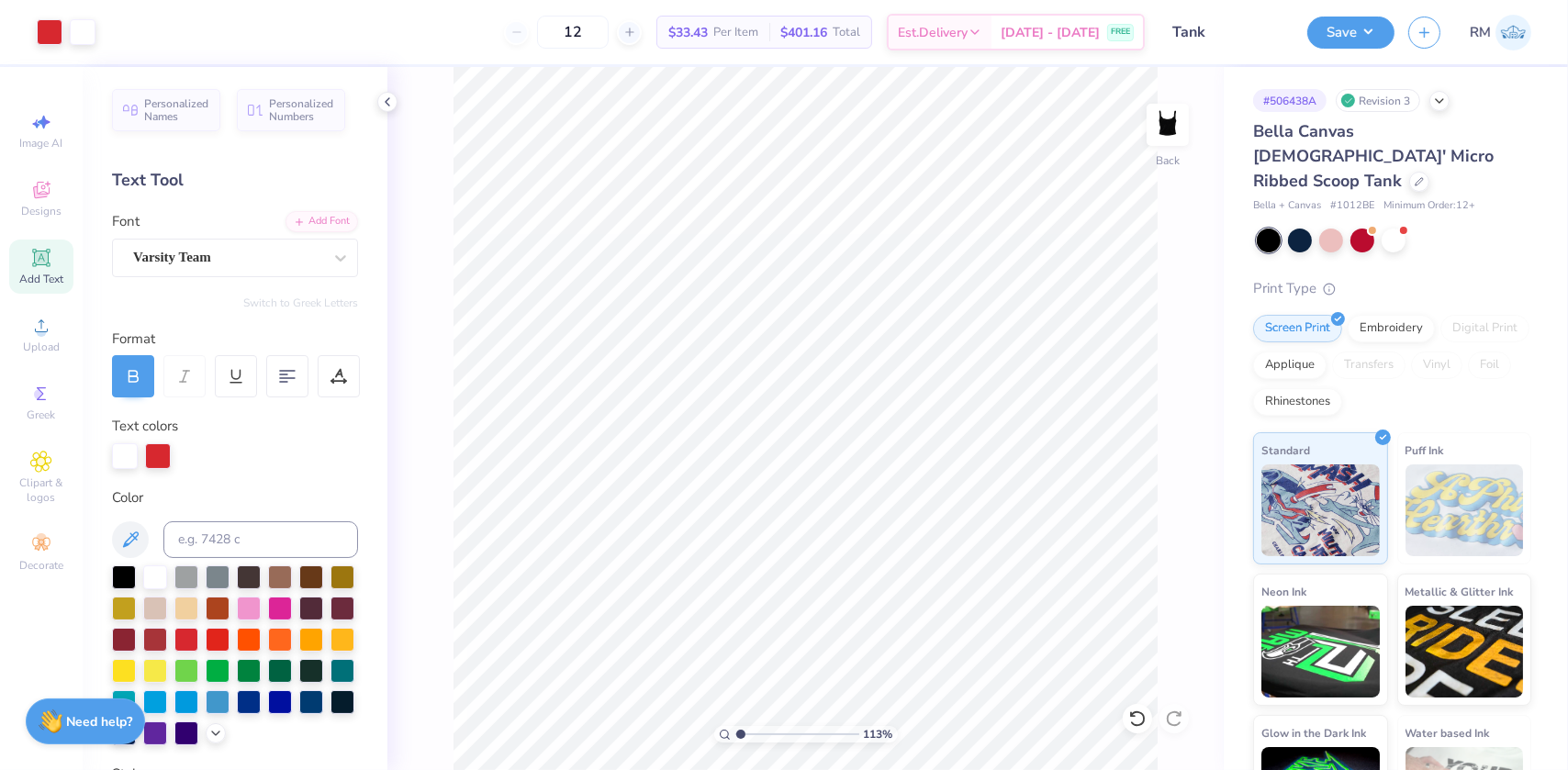
drag, startPoint x: 757, startPoint y: 730, endPoint x: 741, endPoint y: 683, distance: 49.6
type input "1.13"
click at [741, 726] on input "range" at bounding box center [798, 734] width 124 height 17
type input "6.71"
type input "0.64"
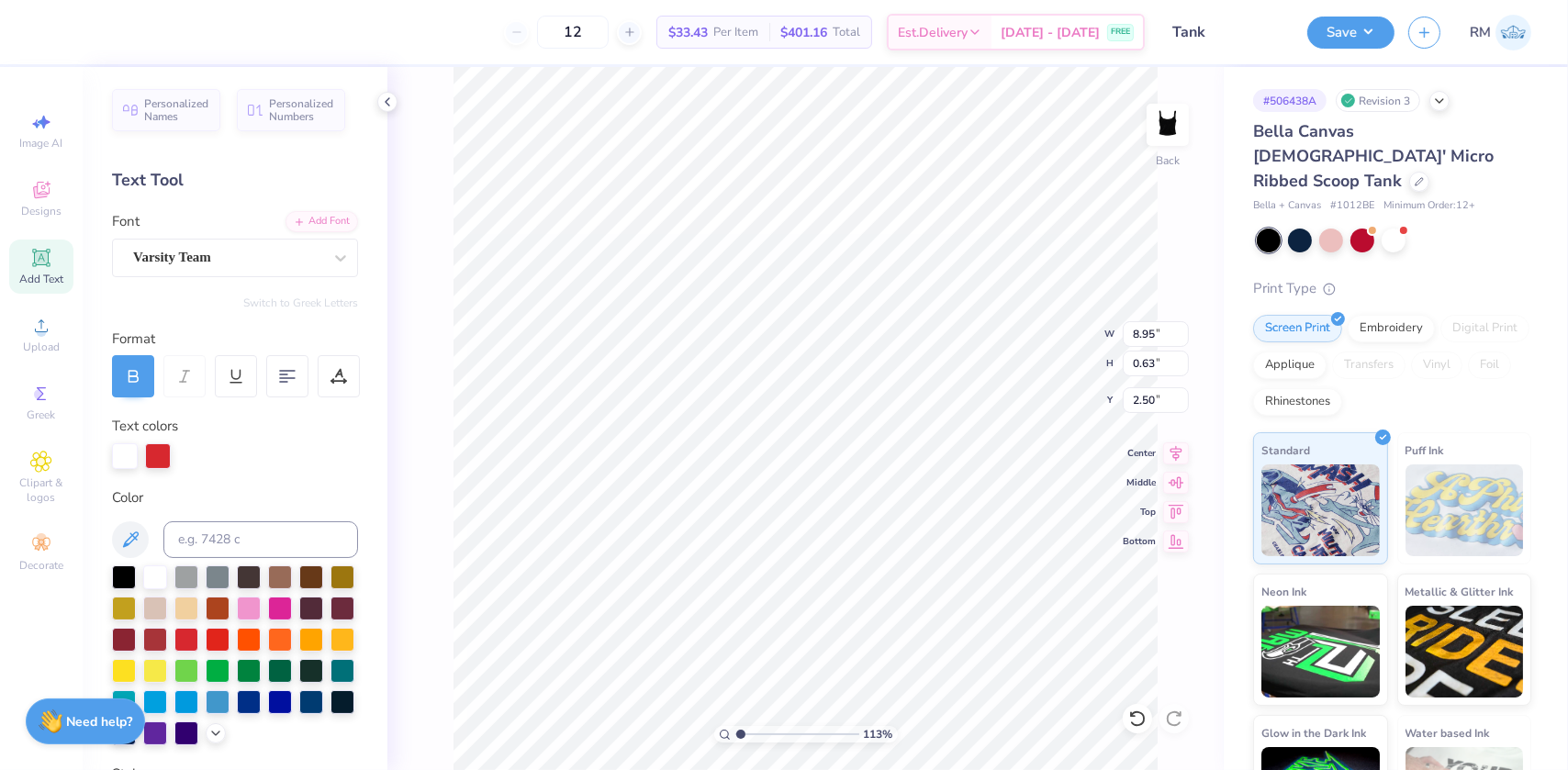
type input "1.50"
click at [1136, 332] on input "6.71" at bounding box center [1156, 333] width 66 height 25
type input "7.00"
type input "0.67"
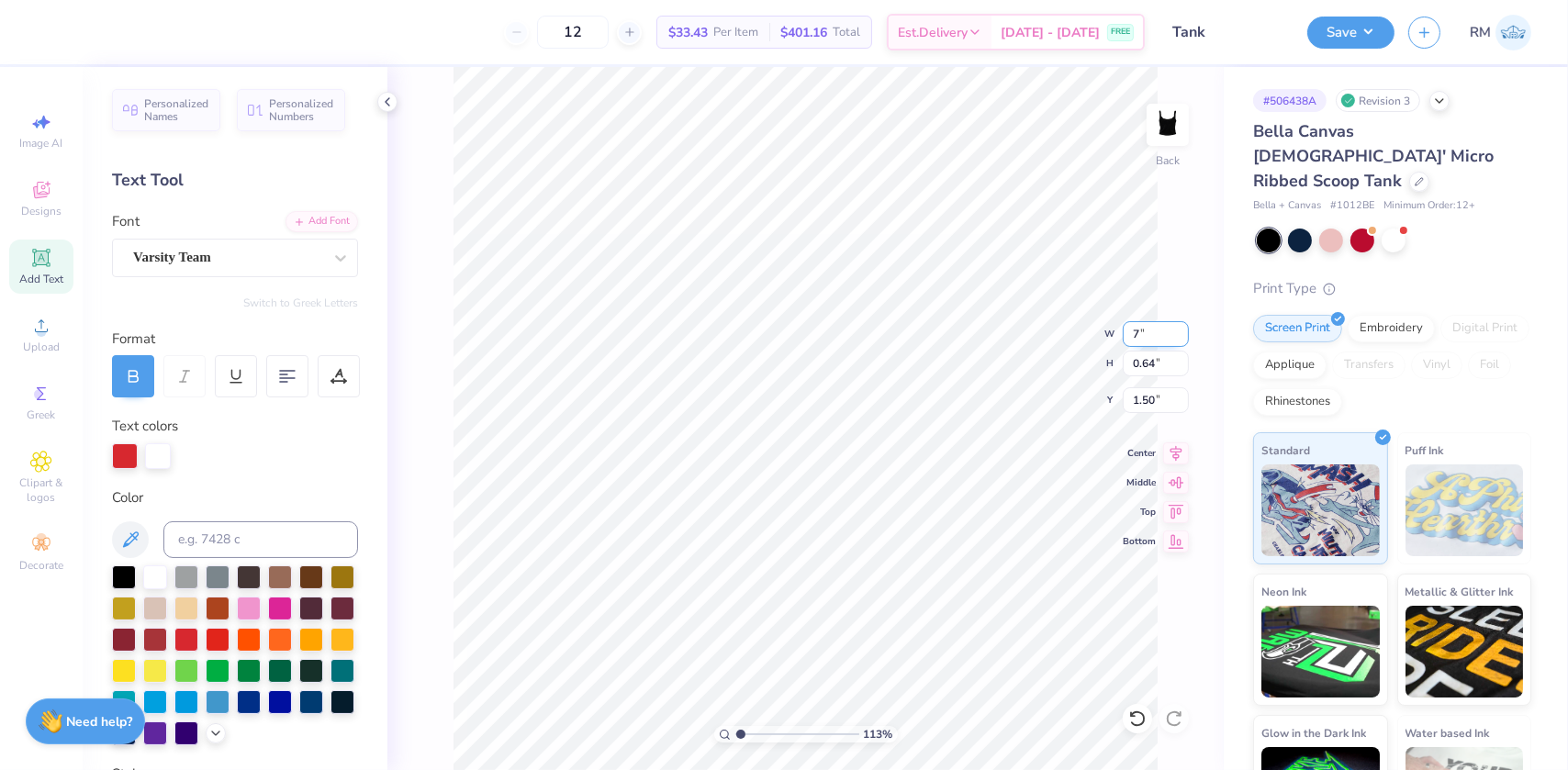
type input "1.49"
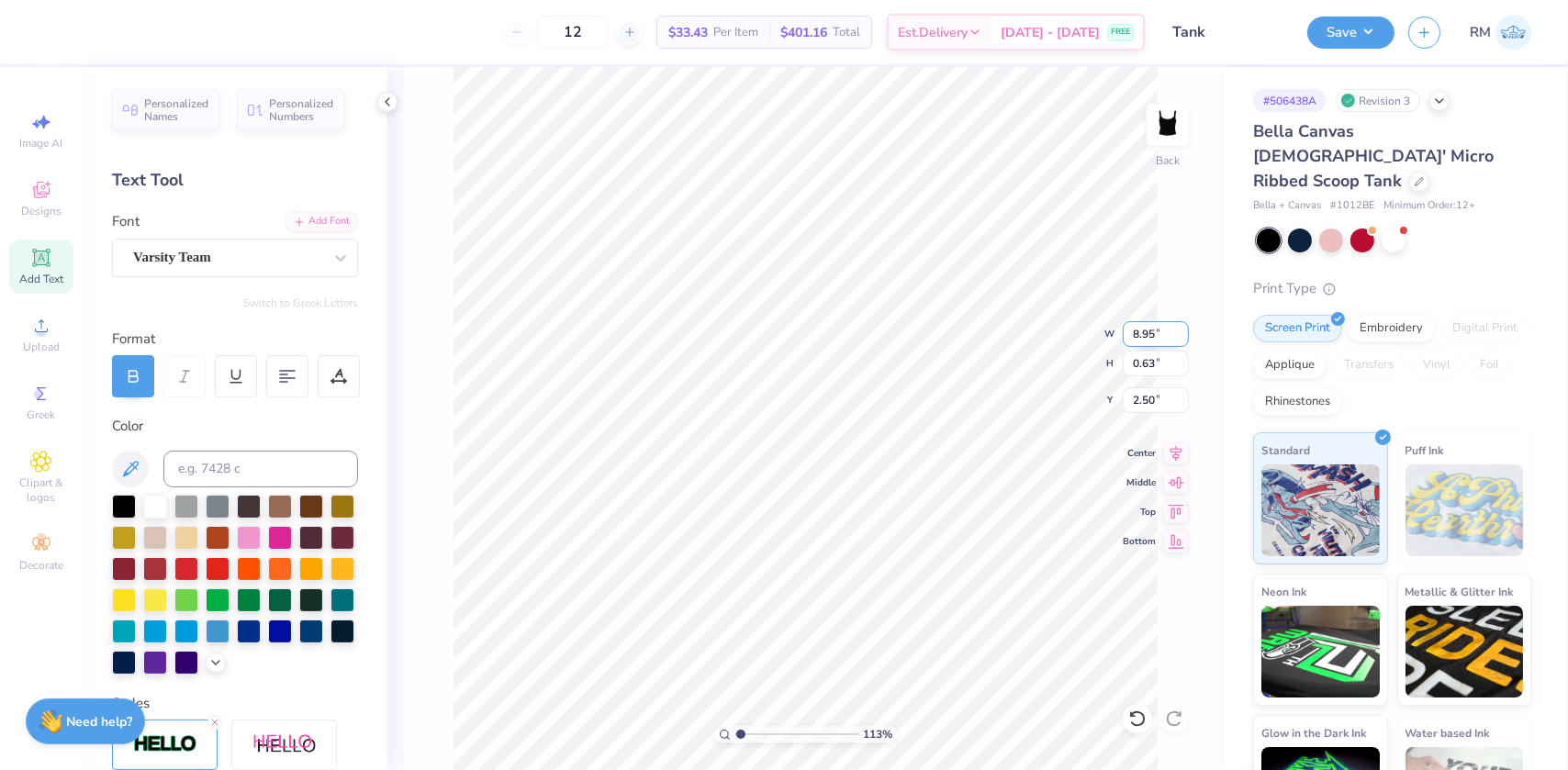
click at [1151, 324] on input "8.95" at bounding box center [1156, 333] width 66 height 25
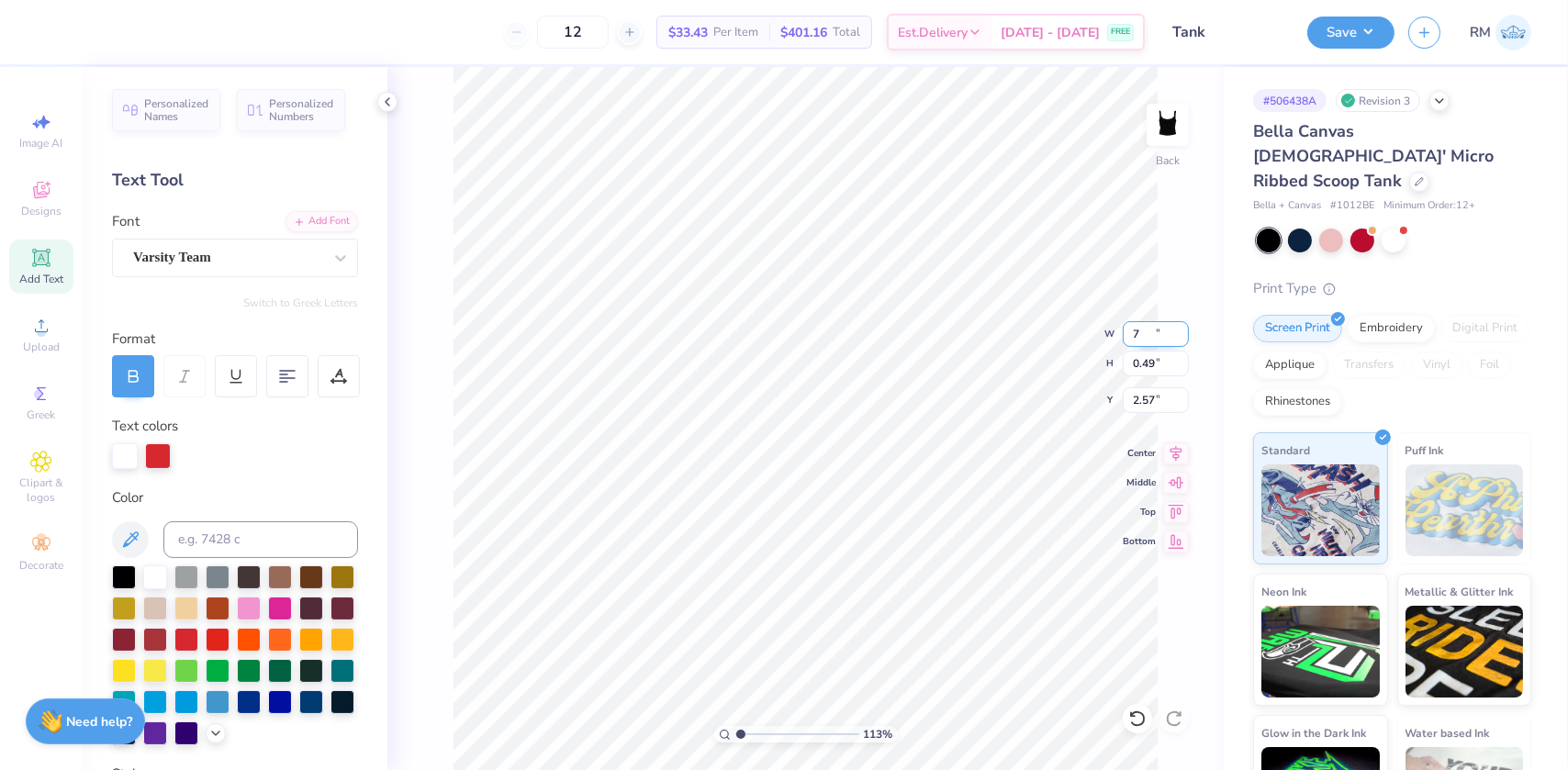
type input "7.00"
type input "0.49"
type input "2.57"
click at [1129, 716] on icon at bounding box center [1137, 717] width 18 height 18
drag, startPoint x: 739, startPoint y: 734, endPoint x: 778, endPoint y: 732, distance: 39.1
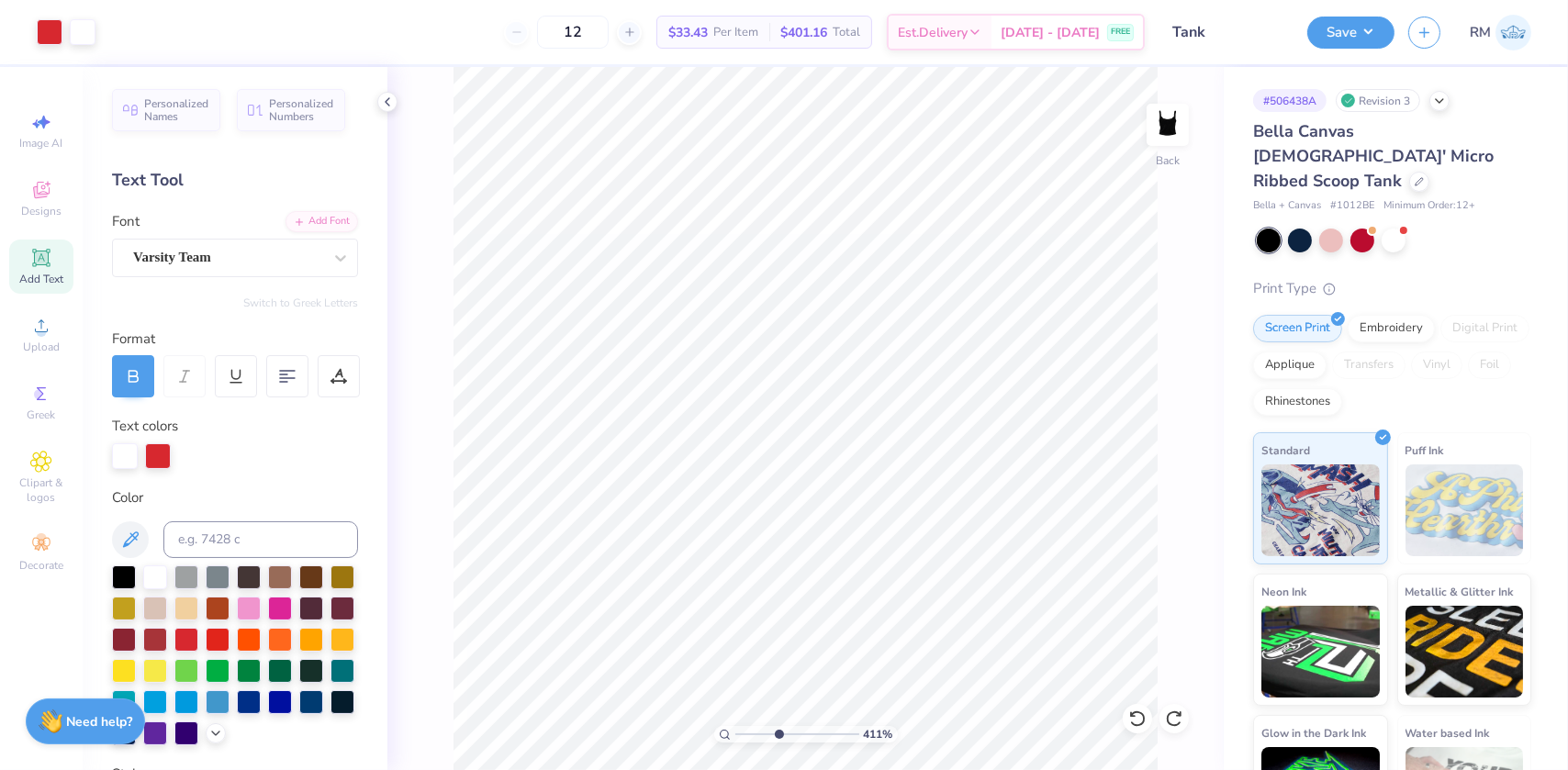
type input "4.11"
click at [778, 732] on input "range" at bounding box center [798, 734] width 124 height 17
type input "2.35"
drag, startPoint x: 776, startPoint y: 735, endPoint x: 748, endPoint y: 734, distance: 28.0
click at [748, 734] on input "range" at bounding box center [798, 734] width 124 height 17
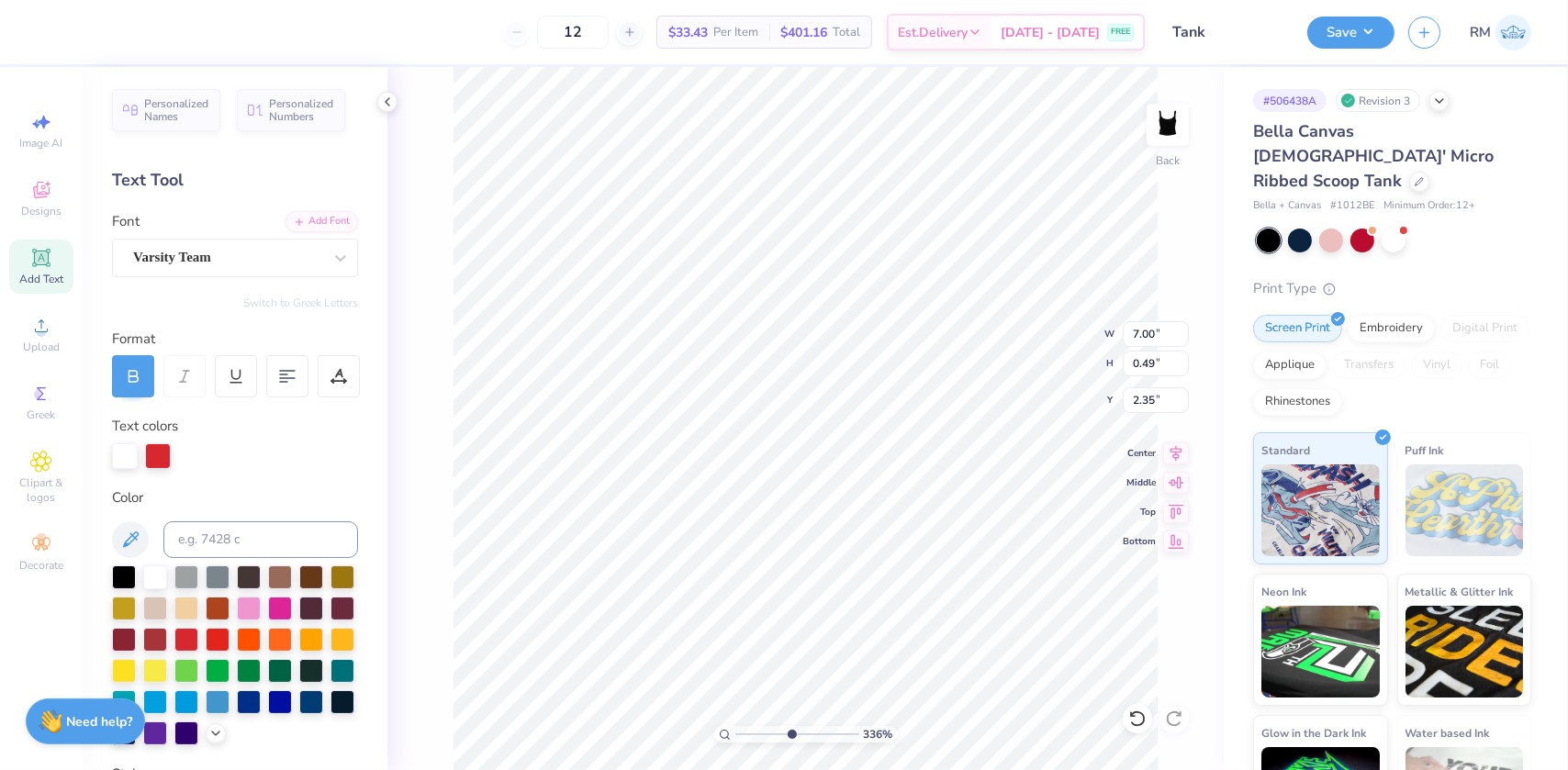
drag, startPoint x: 751, startPoint y: 729, endPoint x: 789, endPoint y: 730, distance: 38.0
type input "5.12"
click at [789, 730] on input "range" at bounding box center [798, 734] width 124 height 17
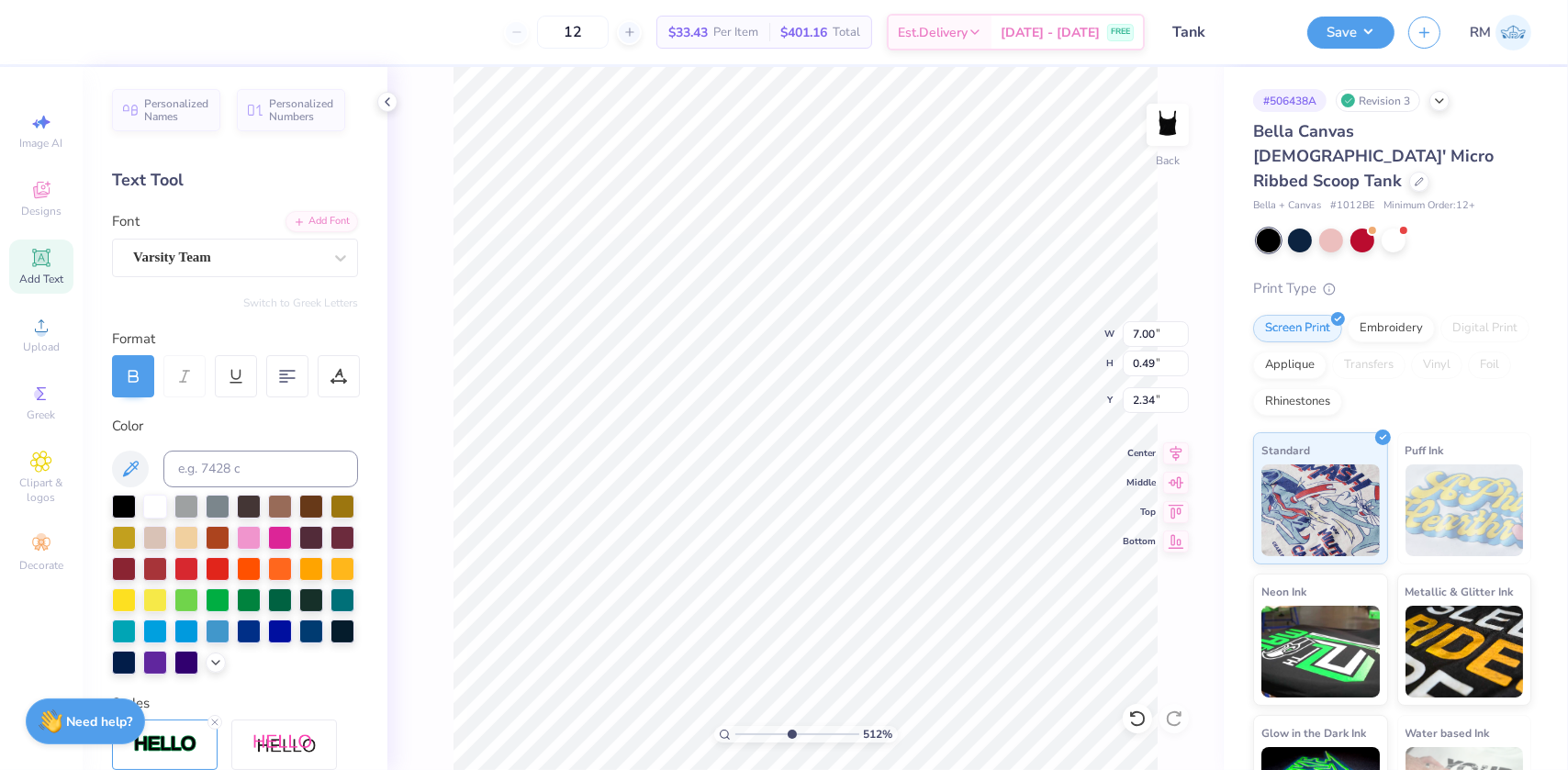
type input "2.34"
drag, startPoint x: 792, startPoint y: 730, endPoint x: 749, endPoint y: 726, distance: 43.2
click at [749, 726] on input "range" at bounding box center [798, 734] width 124 height 17
click at [928, 568] on li "Group" at bounding box center [951, 569] width 144 height 36
drag, startPoint x: 738, startPoint y: 732, endPoint x: 763, endPoint y: 733, distance: 25.0
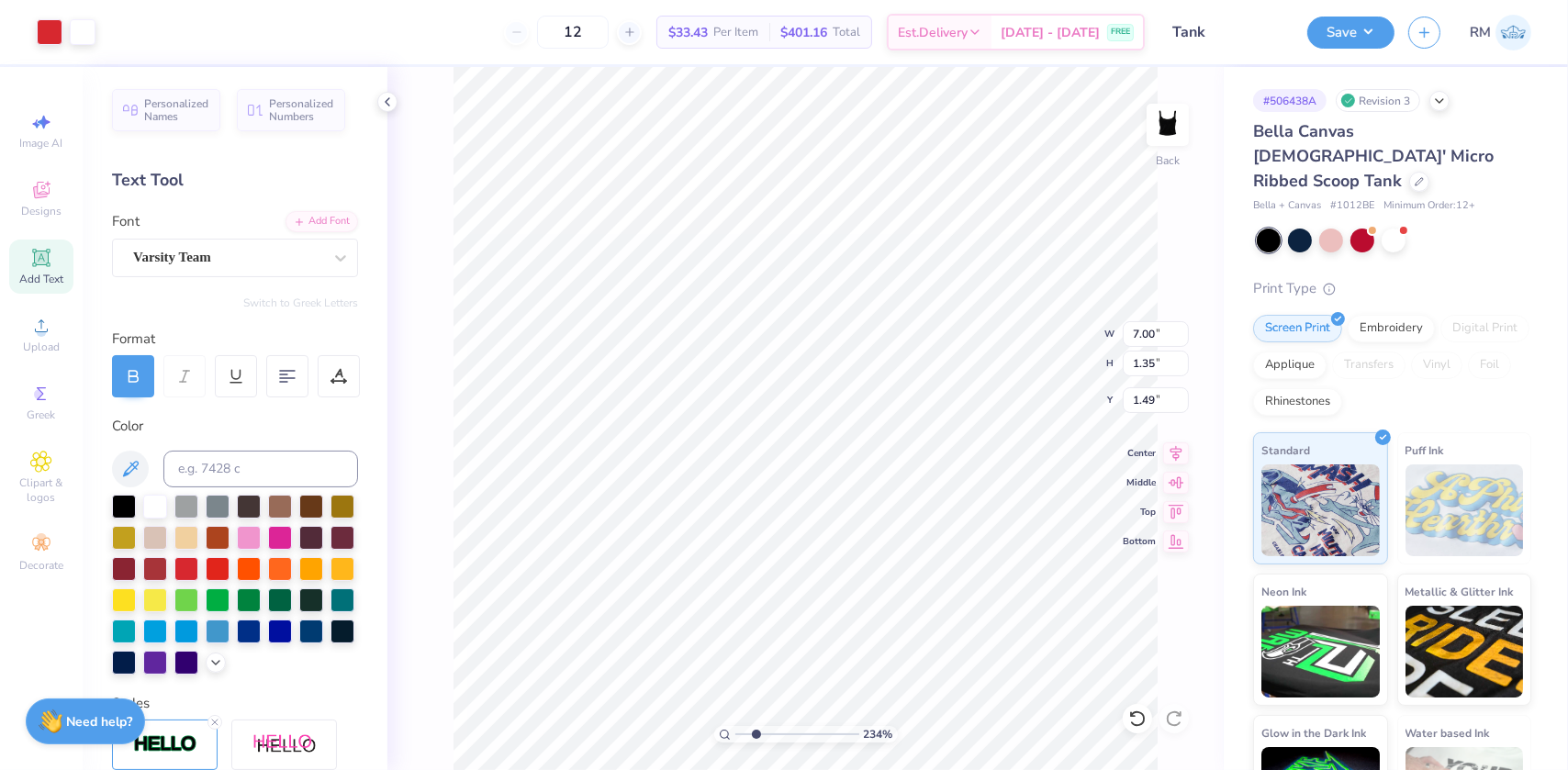
type input "2.95"
click at [763, 733] on input "range" at bounding box center [798, 734] width 124 height 17
click at [1142, 399] on input "1.49" at bounding box center [1156, 399] width 66 height 25
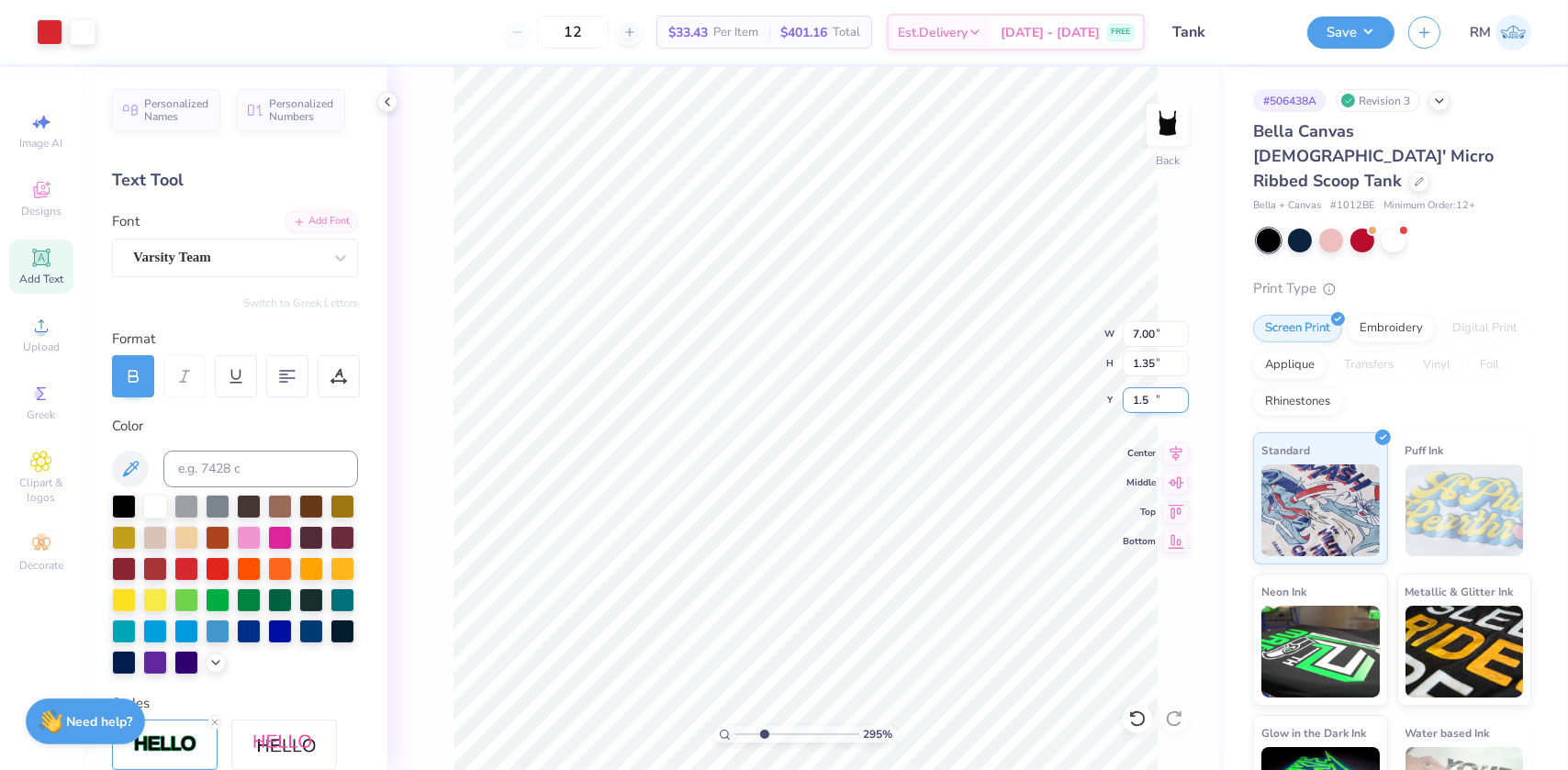
type input "1.50"
drag, startPoint x: 762, startPoint y: 734, endPoint x: 750, endPoint y: 727, distance: 13.9
type input "1.87"
click at [750, 727] on input "range" at bounding box center [798, 734] width 124 height 17
click at [1138, 399] on input "1.50" at bounding box center [1156, 399] width 66 height 25
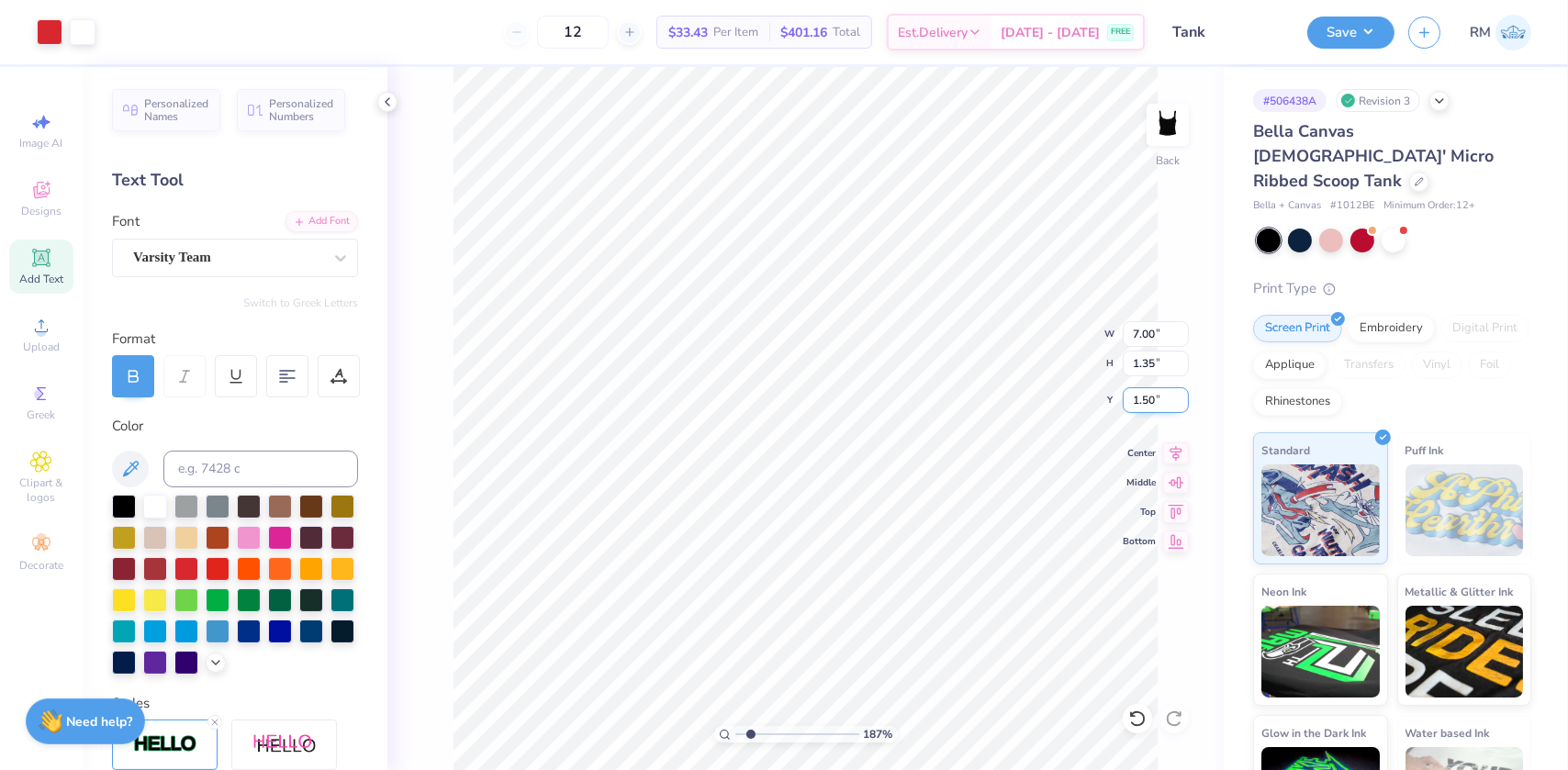
click at [1138, 399] on input "1.50" at bounding box center [1156, 399] width 66 height 25
type input "2.00"
type input "1.4"
click at [744, 730] on input "range" at bounding box center [798, 734] width 124 height 17
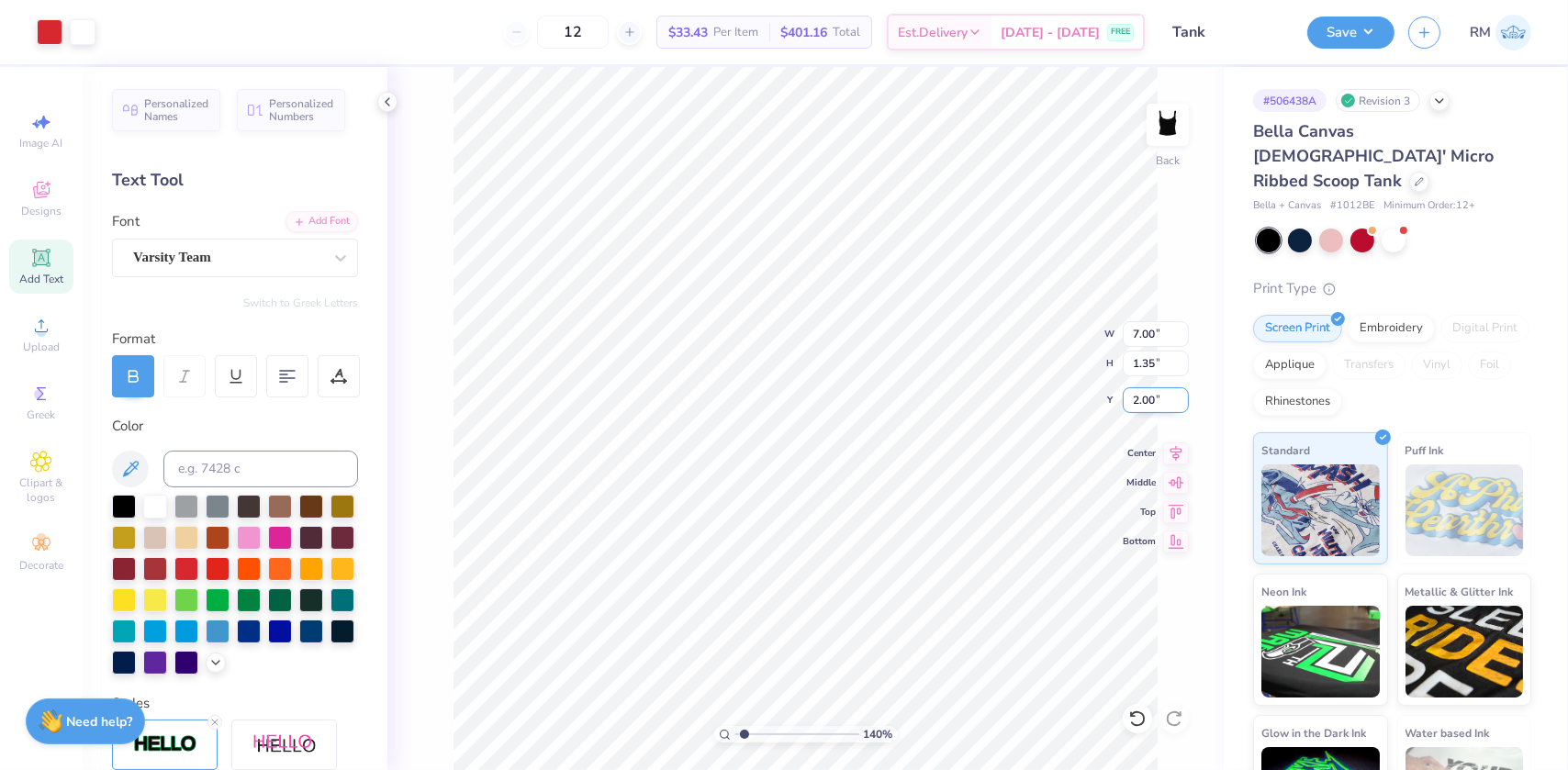
drag, startPoint x: 1123, startPoint y: 393, endPoint x: 1166, endPoint y: 403, distance: 44.1
click at [1124, 392] on input "2.00" at bounding box center [1156, 399] width 66 height 25
click at [1171, 403] on input "2.00" at bounding box center [1156, 399] width 66 height 25
click at [1171, 404] on input "2.00" at bounding box center [1156, 399] width 66 height 25
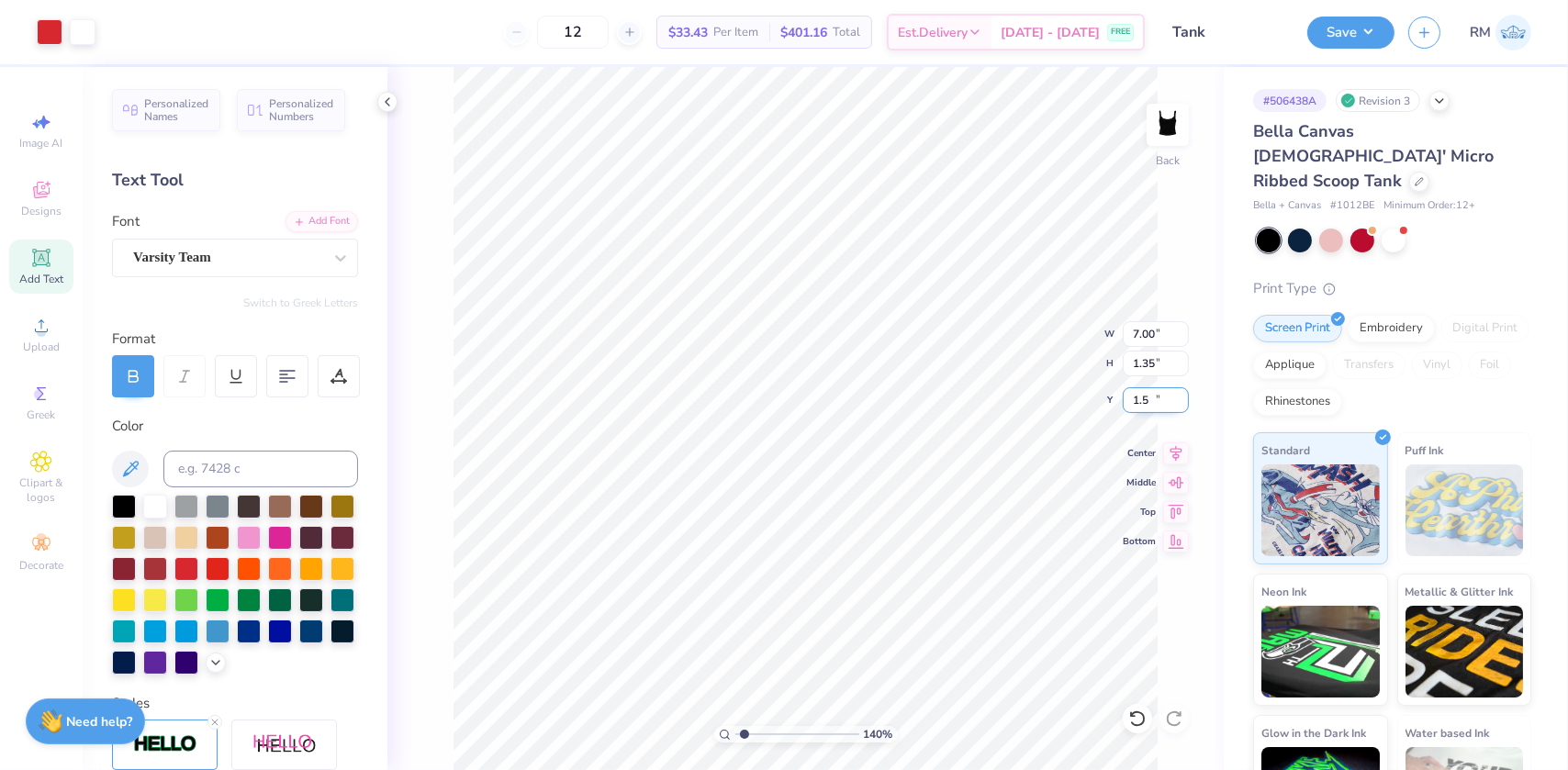
type input "1.50"
click at [1168, 634] on div "140 % Back" at bounding box center [805, 418] width 836 height 703
click at [1139, 395] on input "1.50" at bounding box center [1156, 399] width 66 height 25
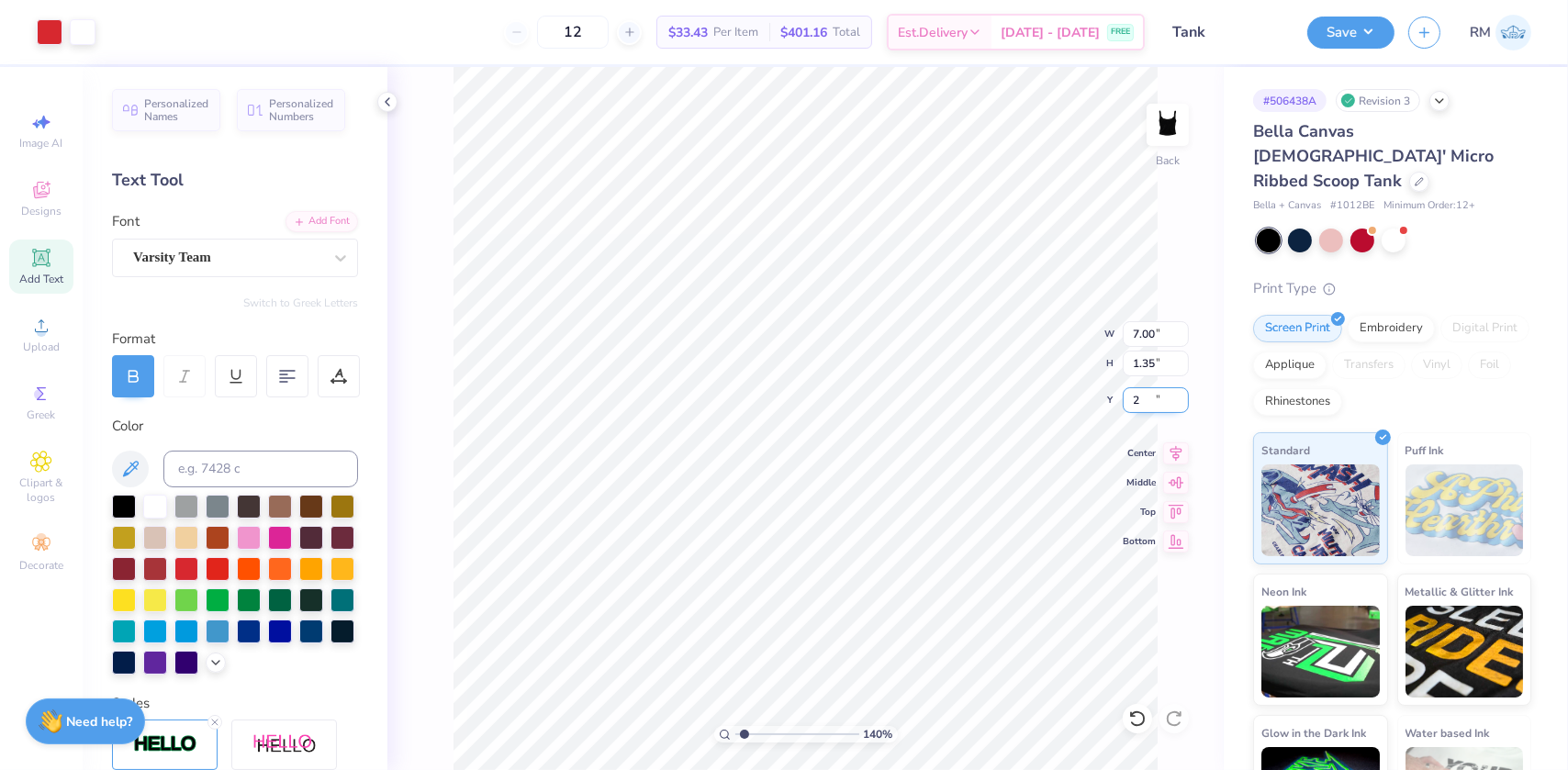
type input "2.00"
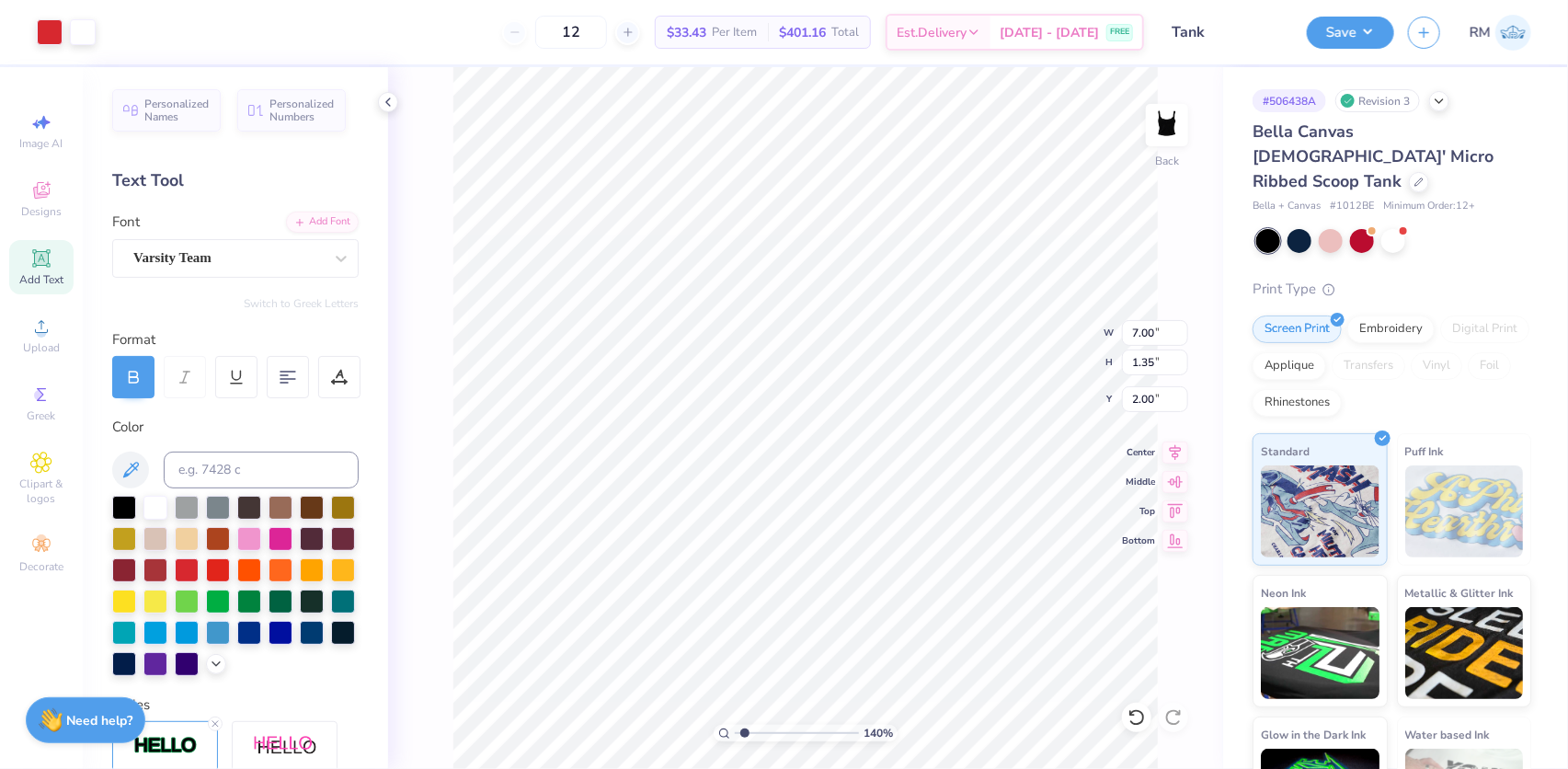
type input "1"
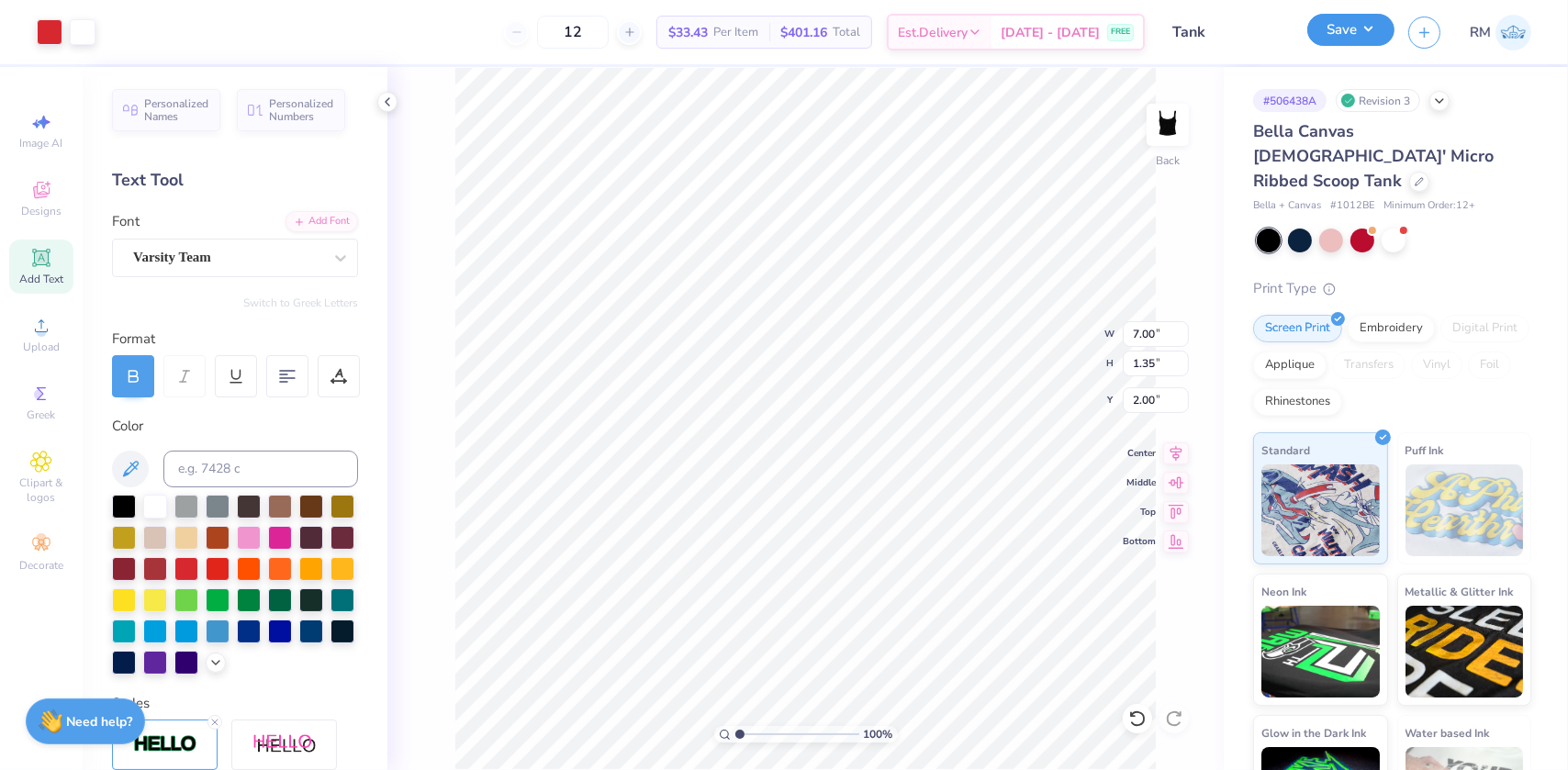
click at [1369, 37] on button "Save" at bounding box center [1350, 30] width 88 height 32
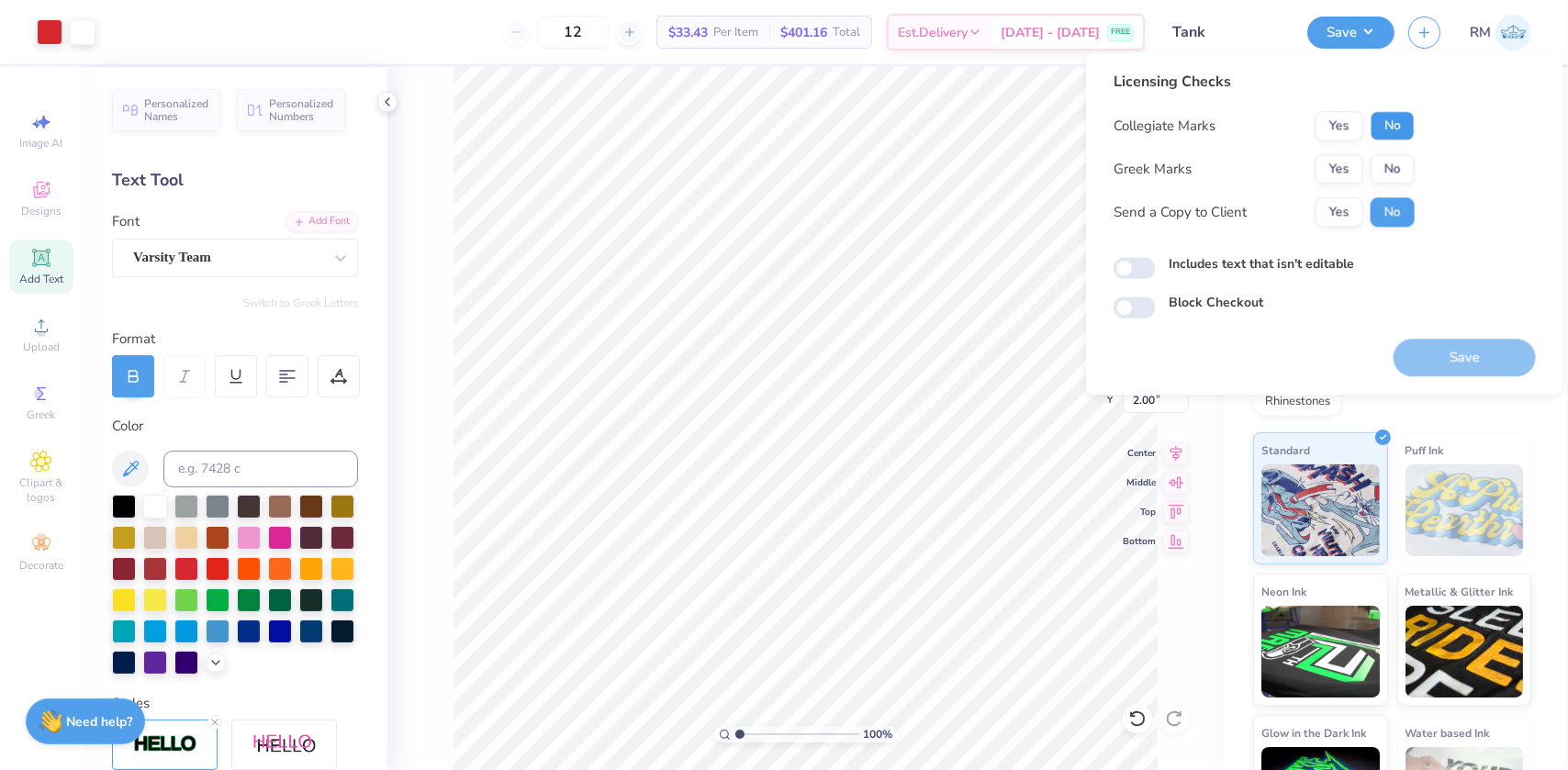
click at [1381, 123] on button "No" at bounding box center [1392, 125] width 44 height 29
drag, startPoint x: 1385, startPoint y: 161, endPoint x: 1400, endPoint y: 193, distance: 35.3
click at [1386, 161] on button "No" at bounding box center [1392, 168] width 44 height 29
click at [1440, 367] on button "Save" at bounding box center [1464, 358] width 142 height 38
